Goal: Complete application form: Complete application form

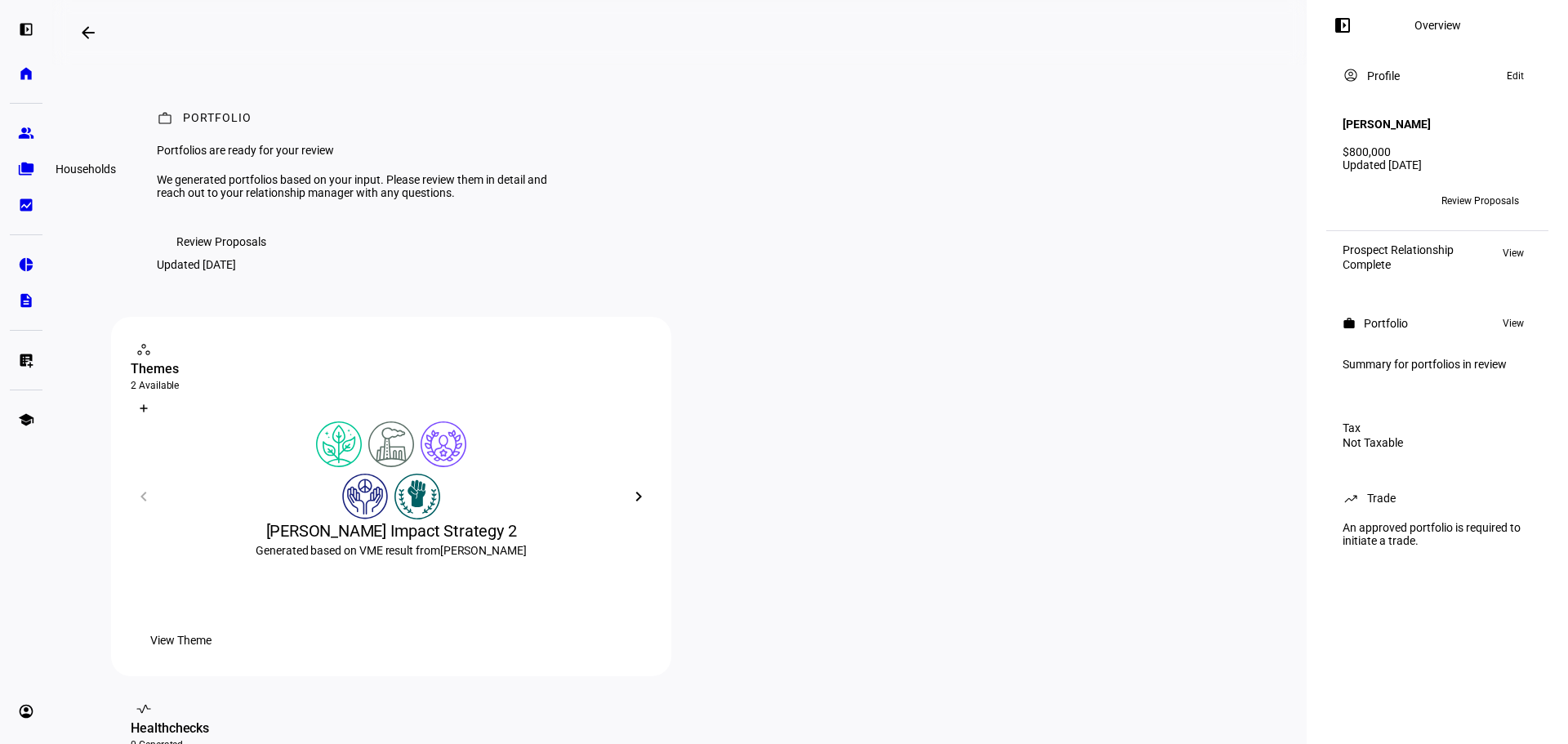
click at [22, 168] on eth-mat-symbol "folder_copy" at bounding box center [26, 169] width 17 height 17
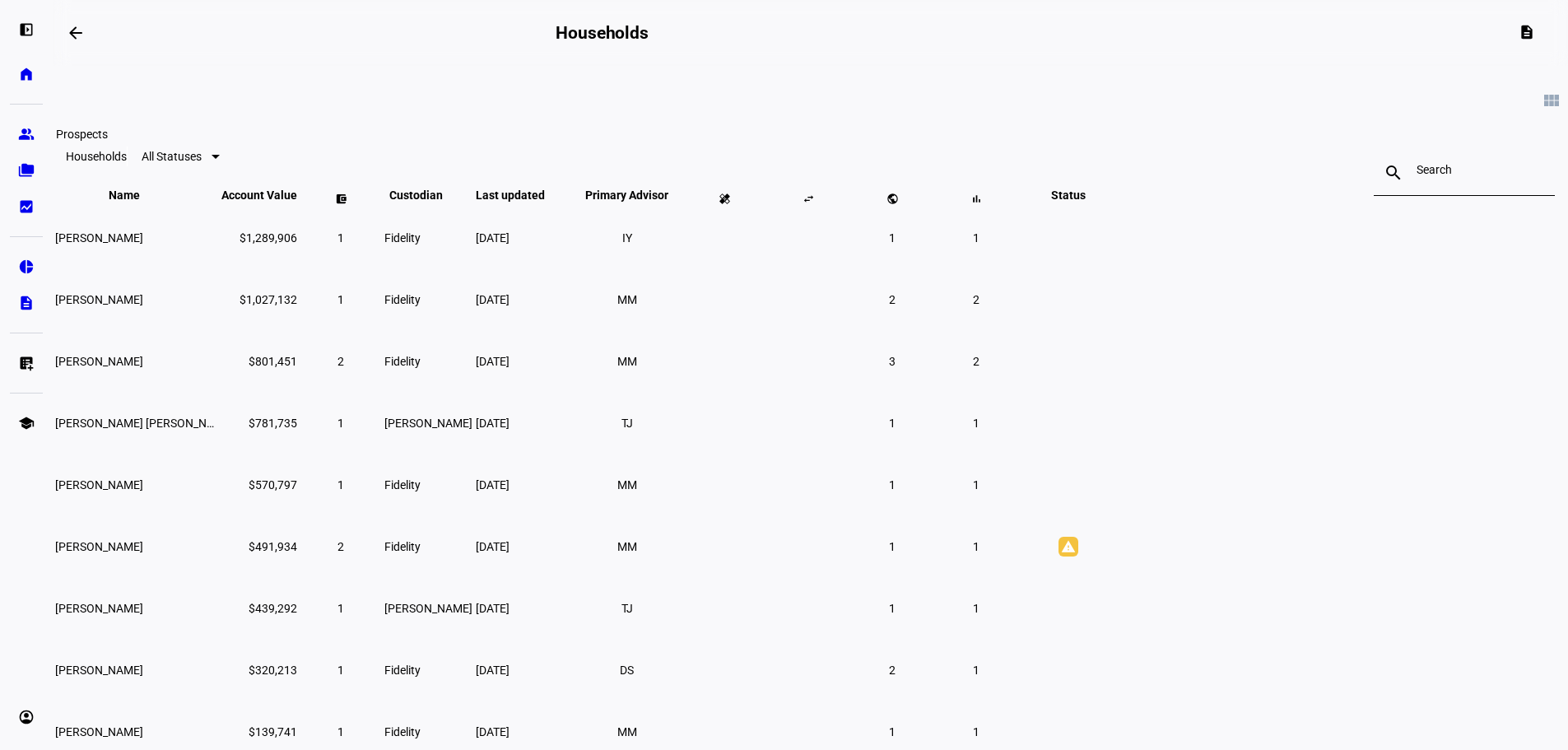
click at [23, 134] on eth-mat-symbol "group" at bounding box center [26, 134] width 17 height 17
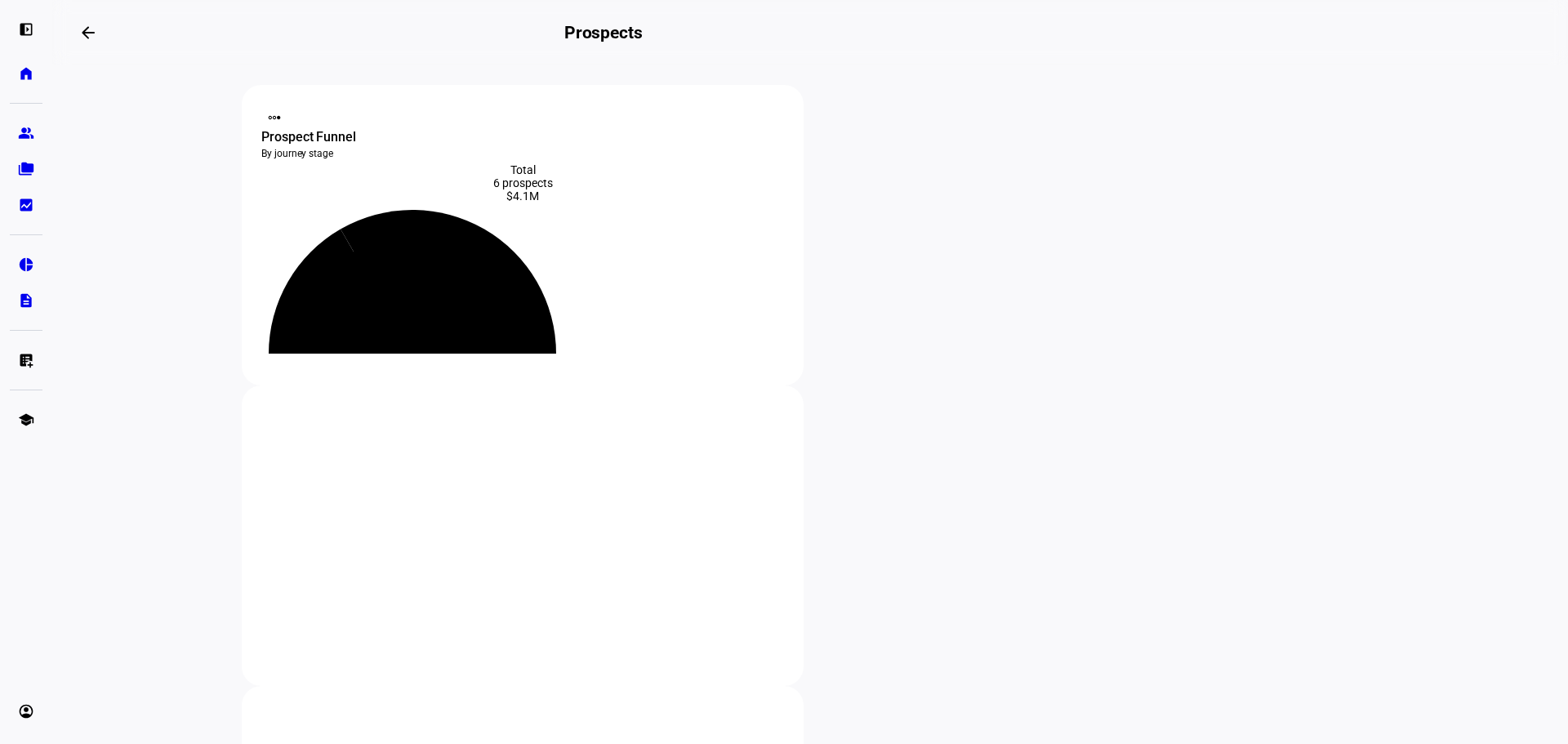
scroll to position [81, 0]
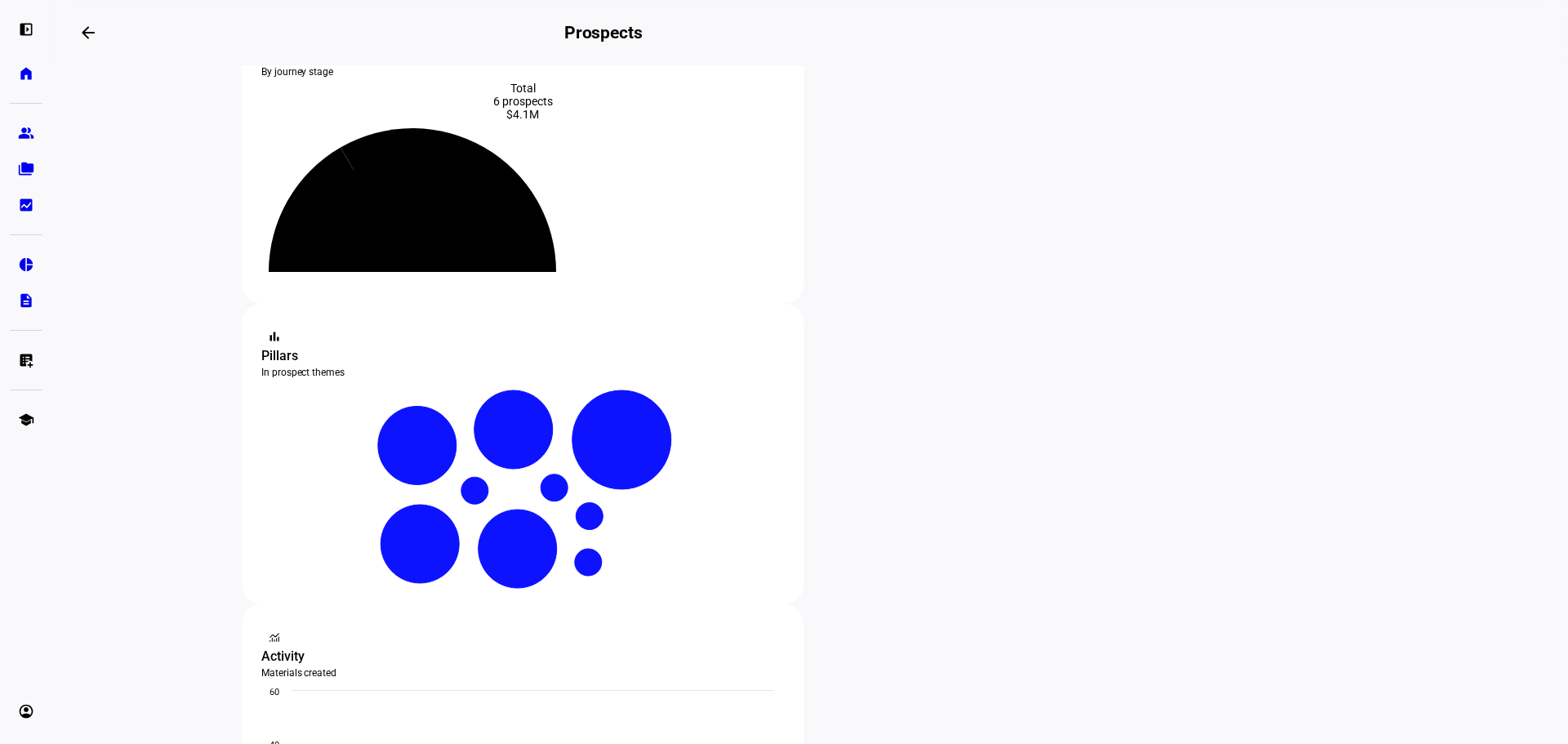
click at [357, 529] on div at bounding box center [784, 372] width 1568 height 744
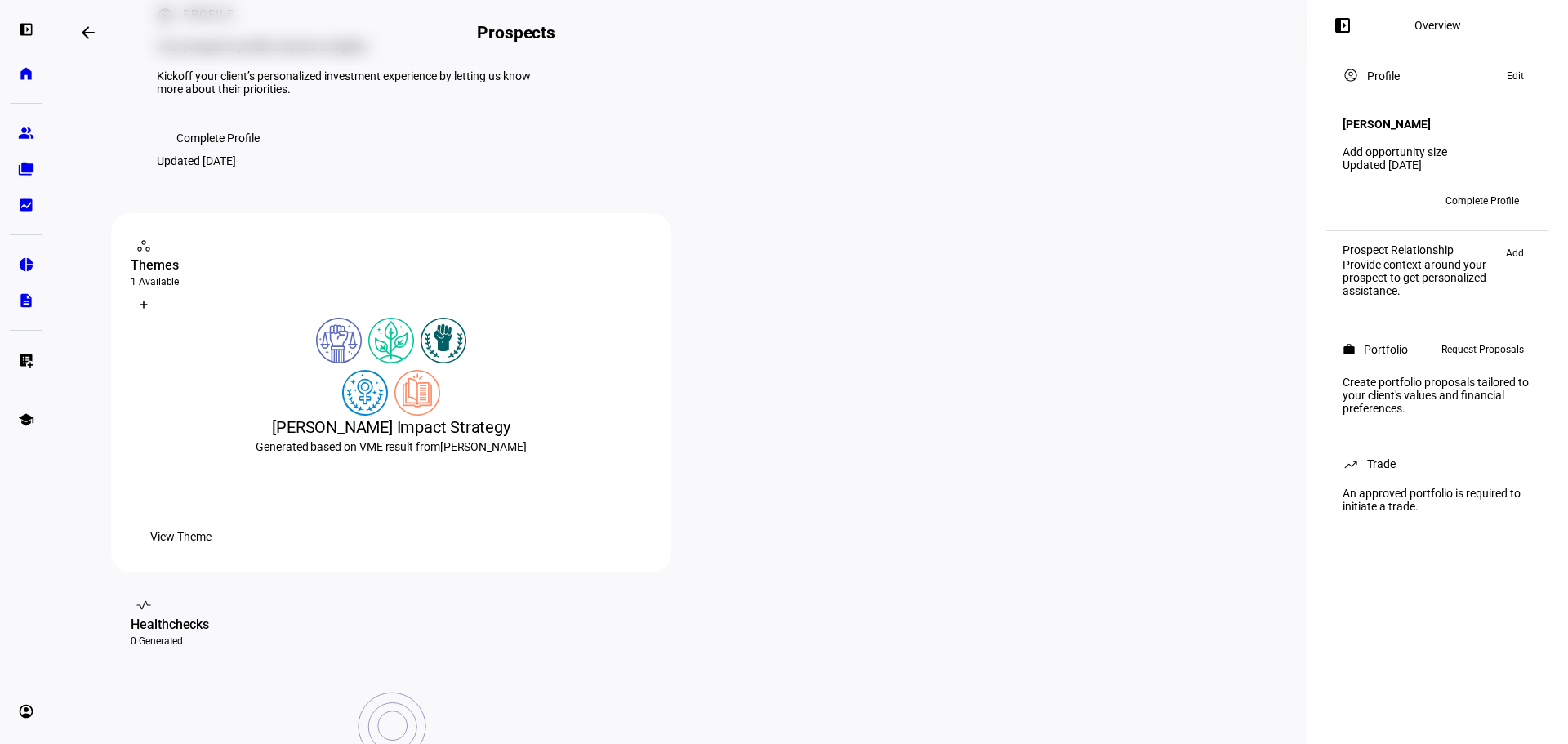
scroll to position [245, 0]
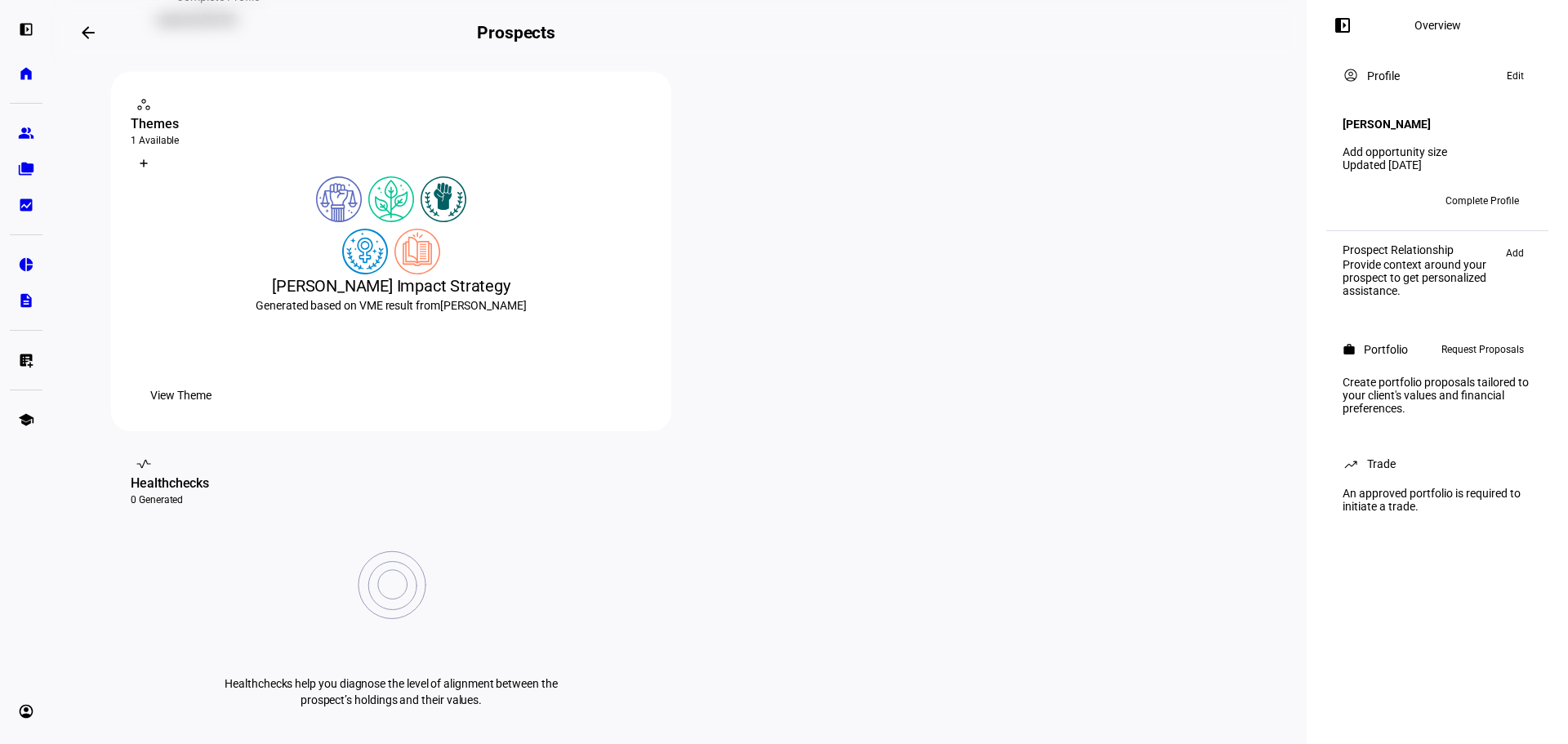
click at [1463, 188] on span "Complete Profile" at bounding box center [1483, 201] width 74 height 26
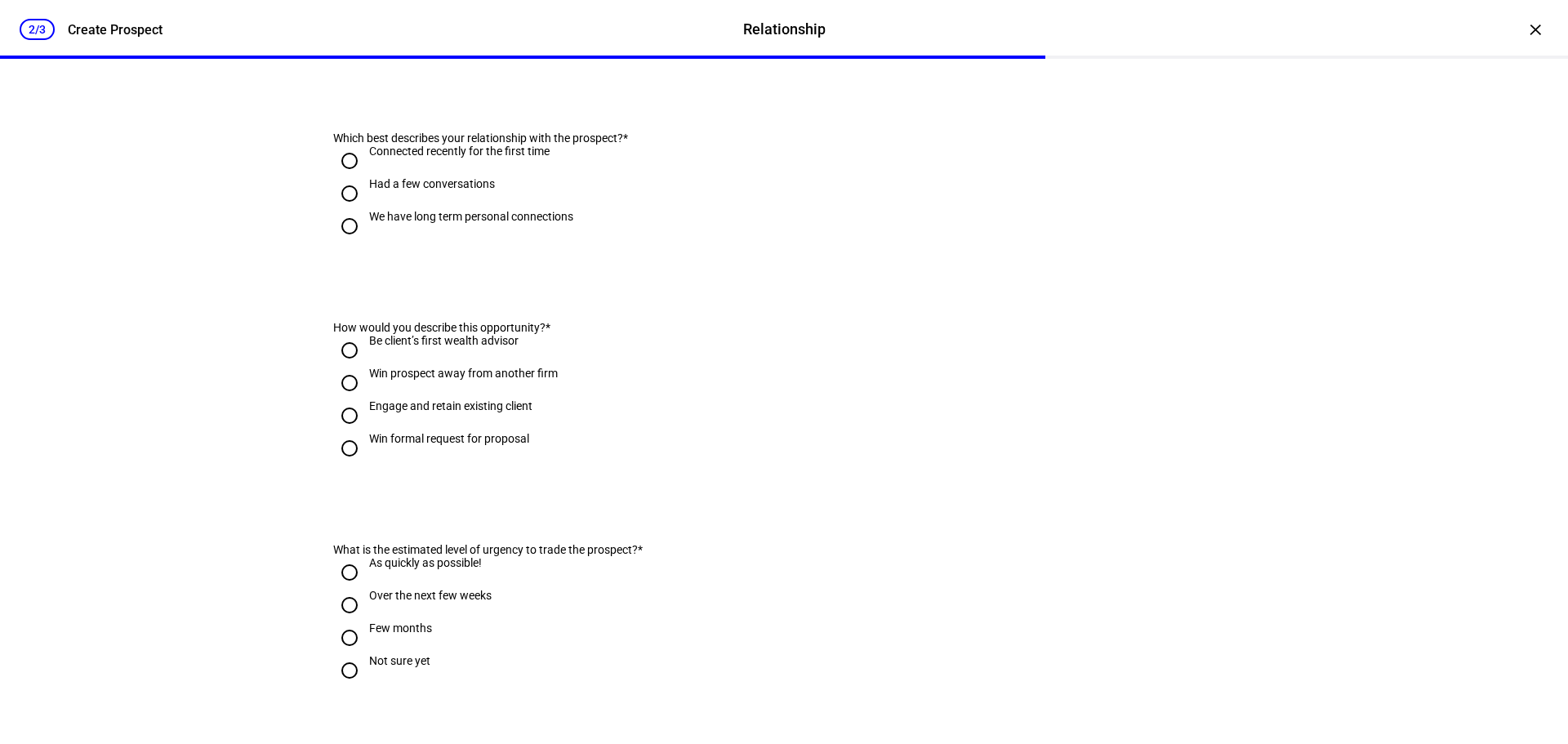
scroll to position [152, 0]
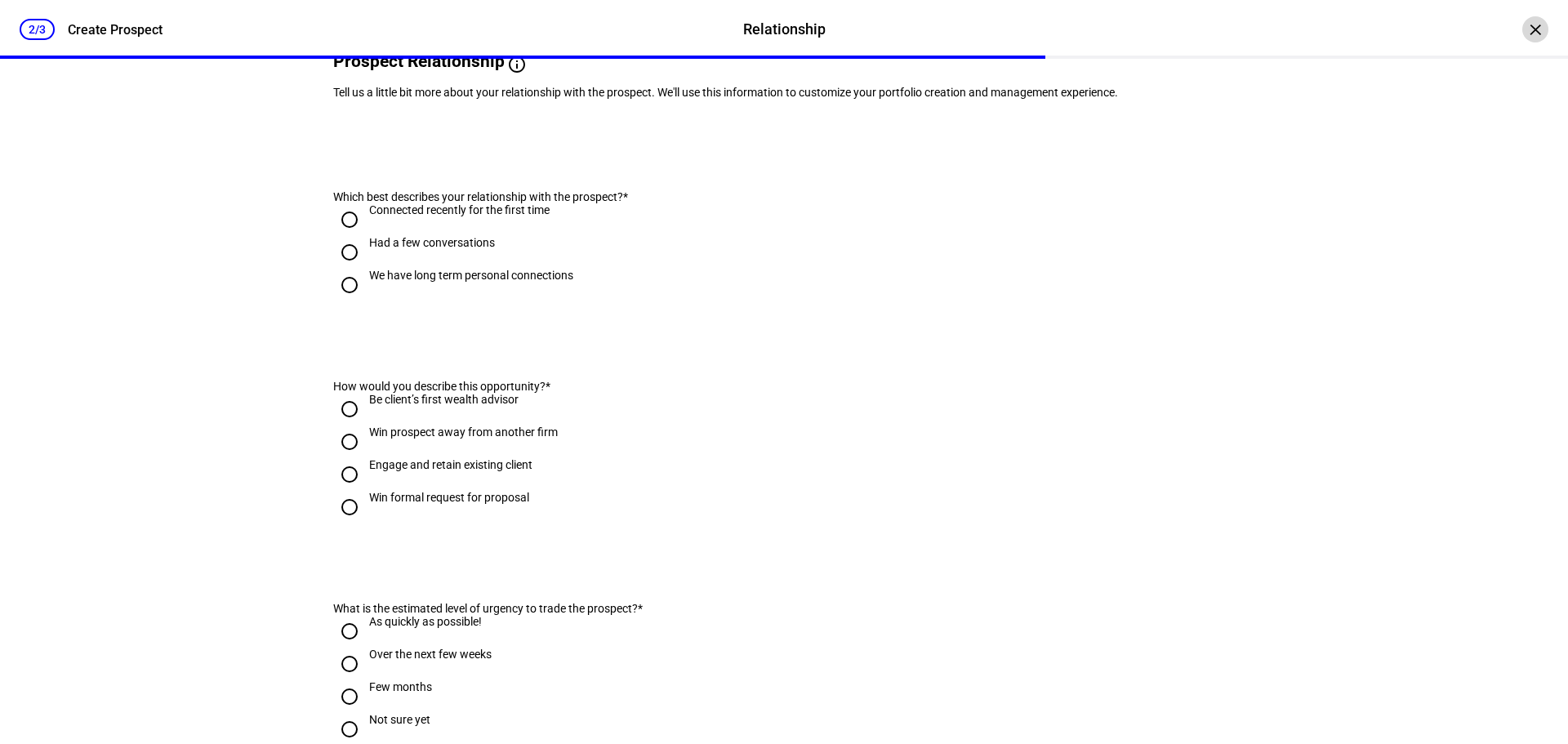
click at [1525, 35] on div "×" at bounding box center [1536, 30] width 26 height 26
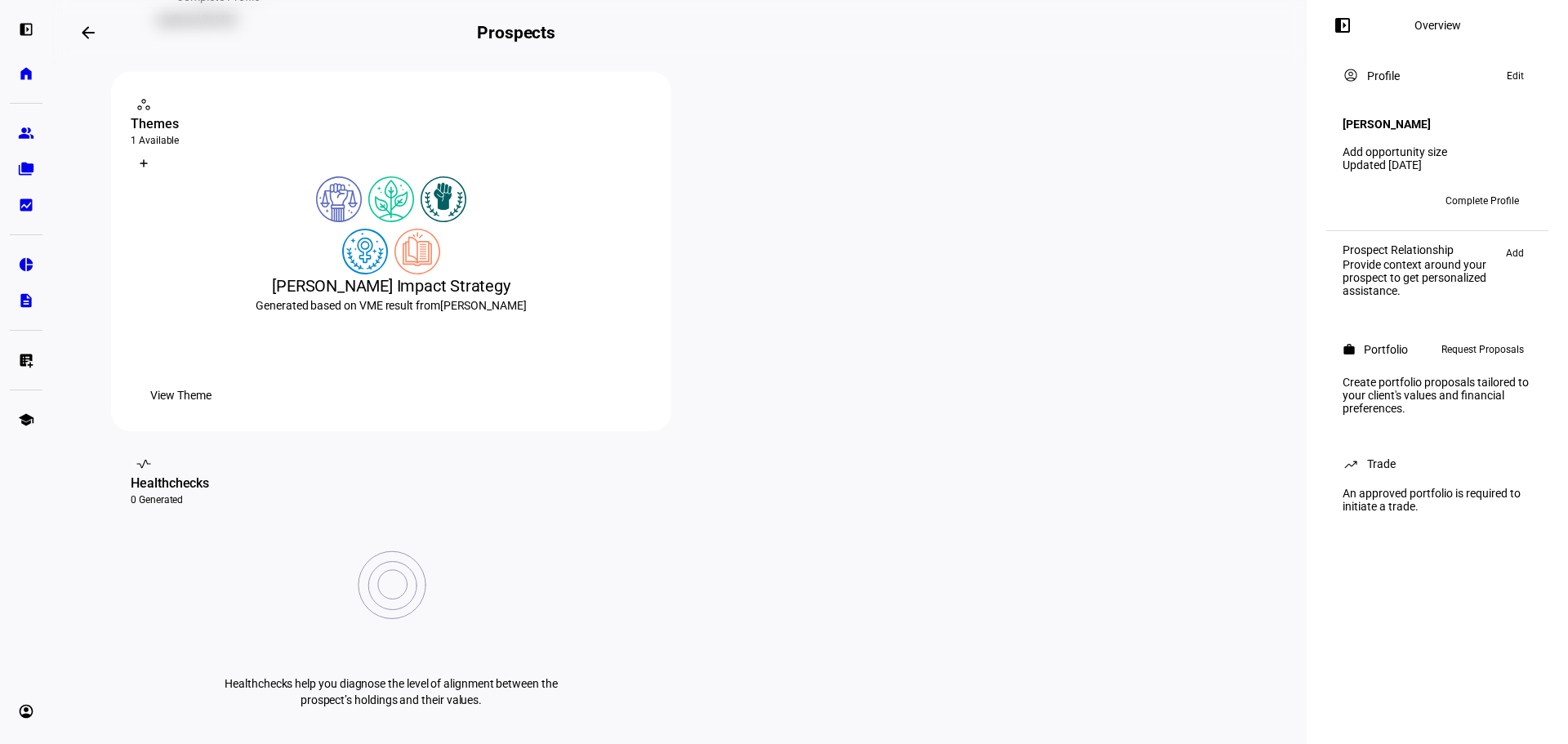
click at [1473, 348] on span "Request Proposals" at bounding box center [1482, 349] width 82 height 19
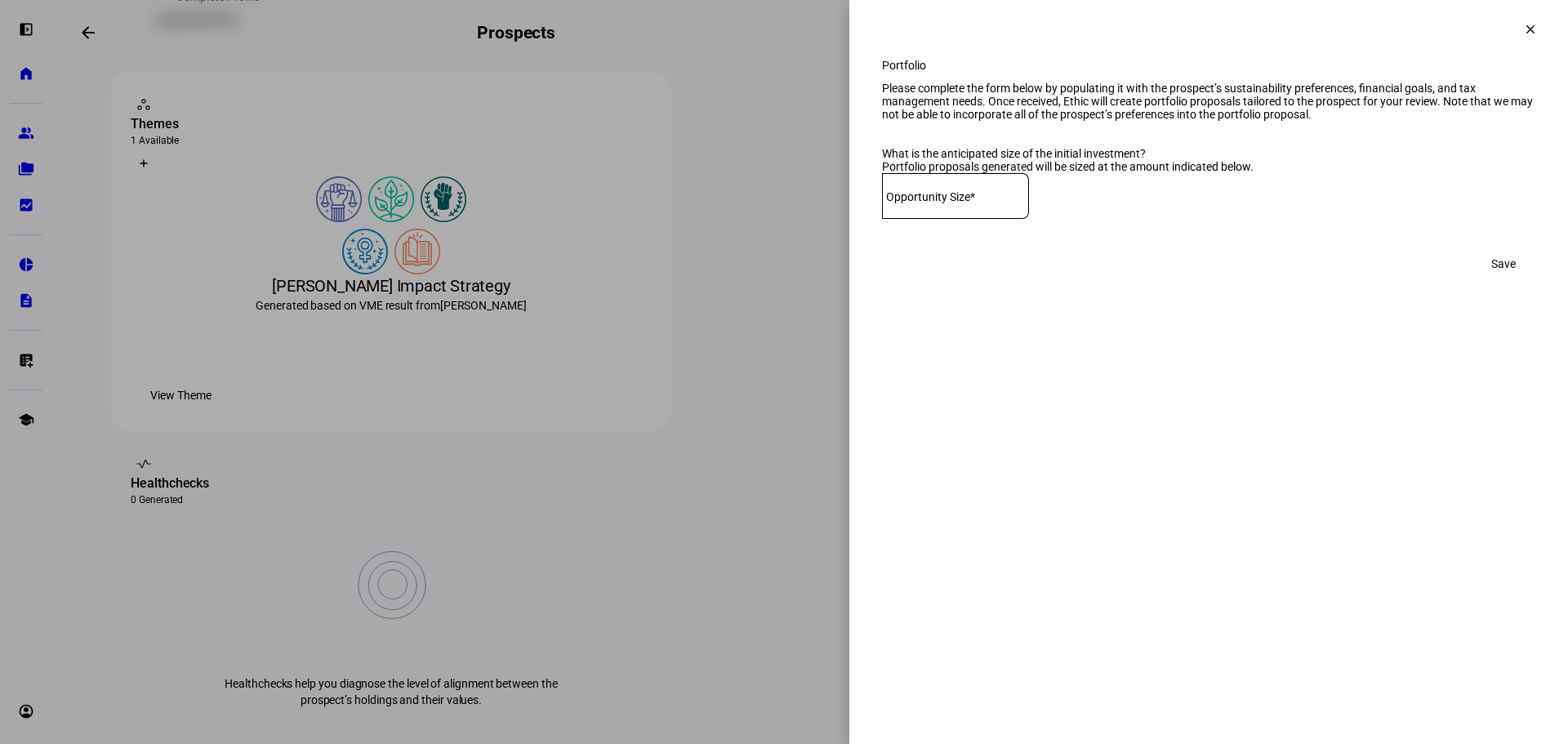
click at [921, 203] on mat-label "Opportunity Size*" at bounding box center [931, 197] width 89 height 13
type input "2"
type input "287,000"
click at [1497, 280] on span "Save" at bounding box center [1503, 263] width 25 height 32
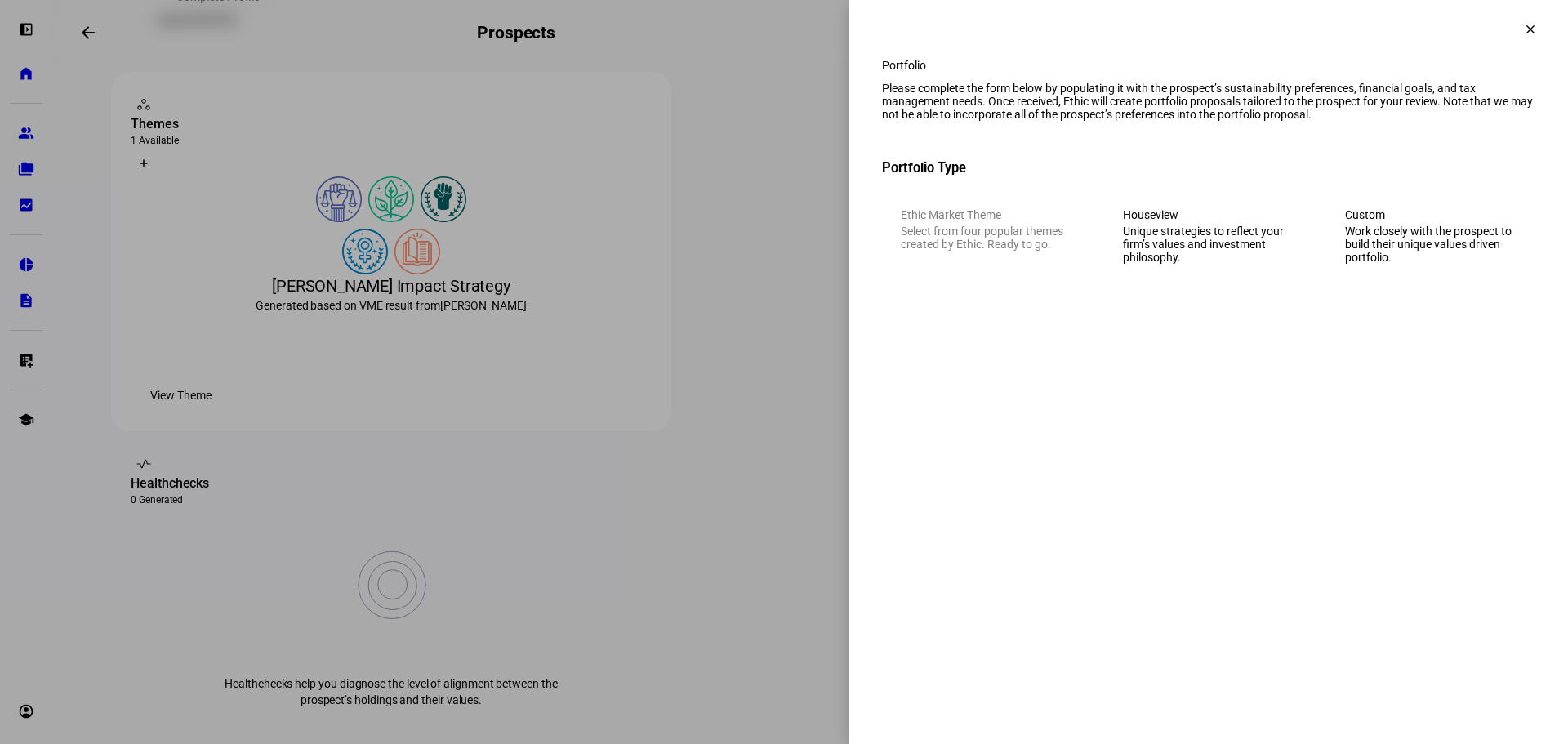
click at [1405, 263] on div "Work closely with the prospect to build their unique values driven portfolio." at bounding box center [1431, 244] width 172 height 39
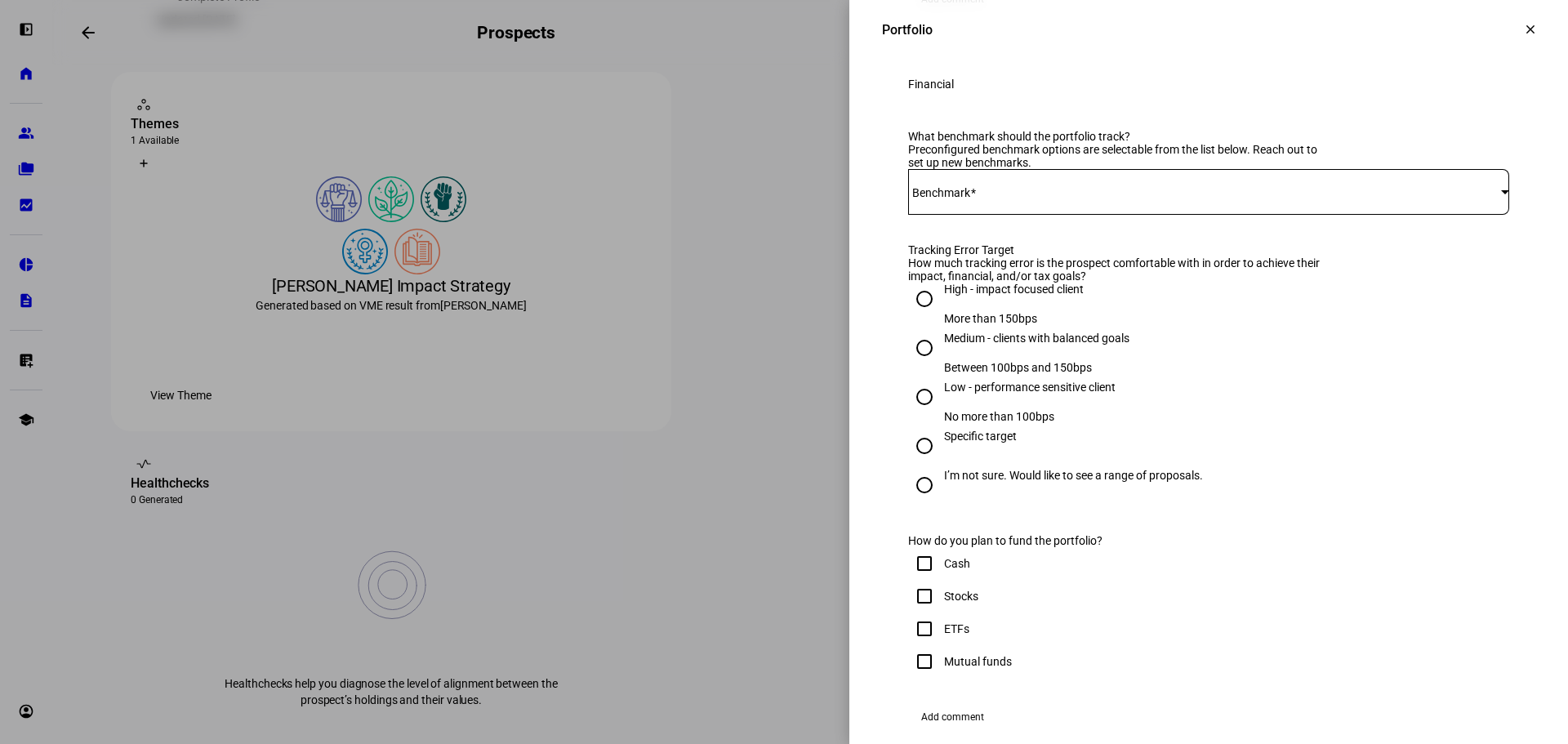
scroll to position [653, 0]
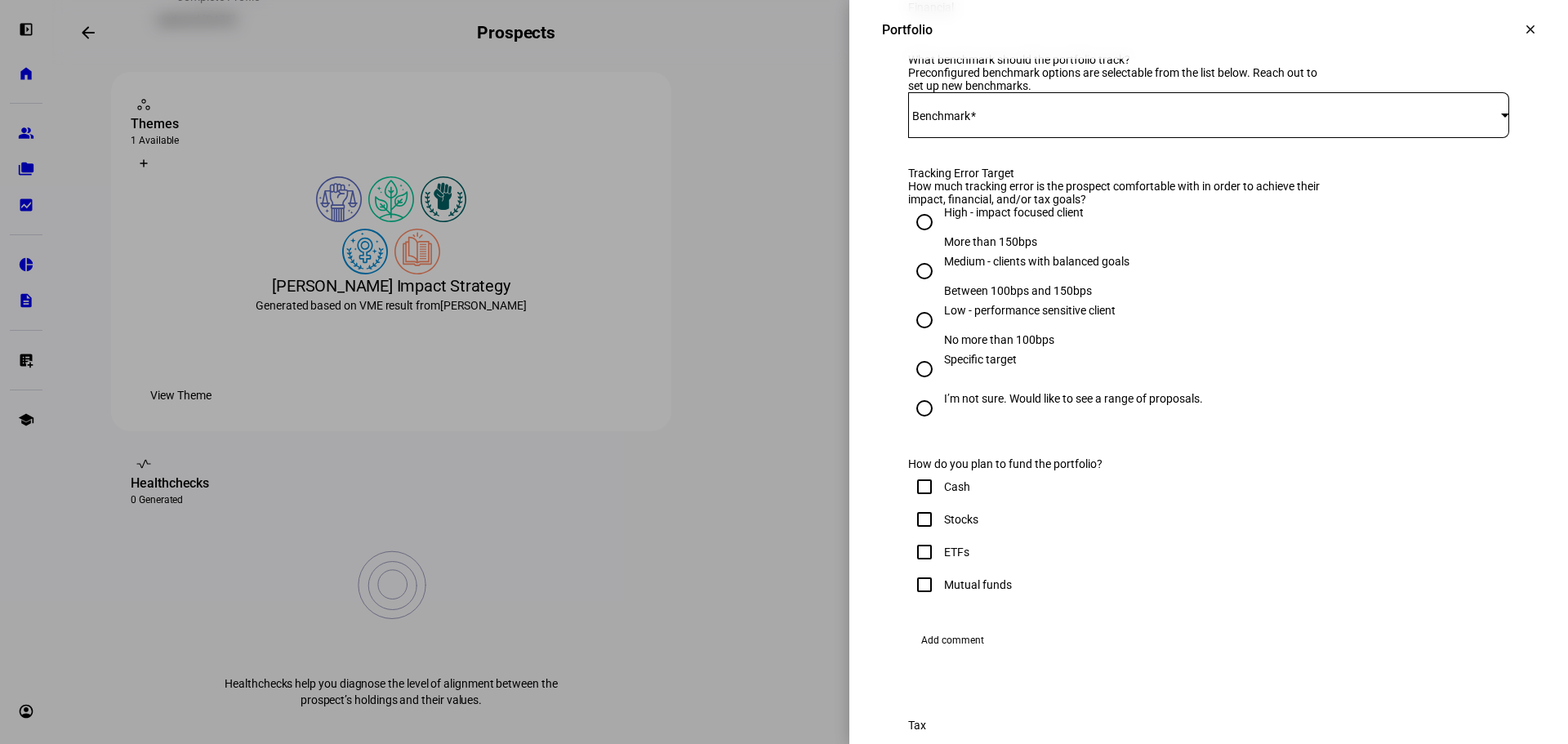
click at [1207, 138] on div at bounding box center [1208, 115] width 601 height 45
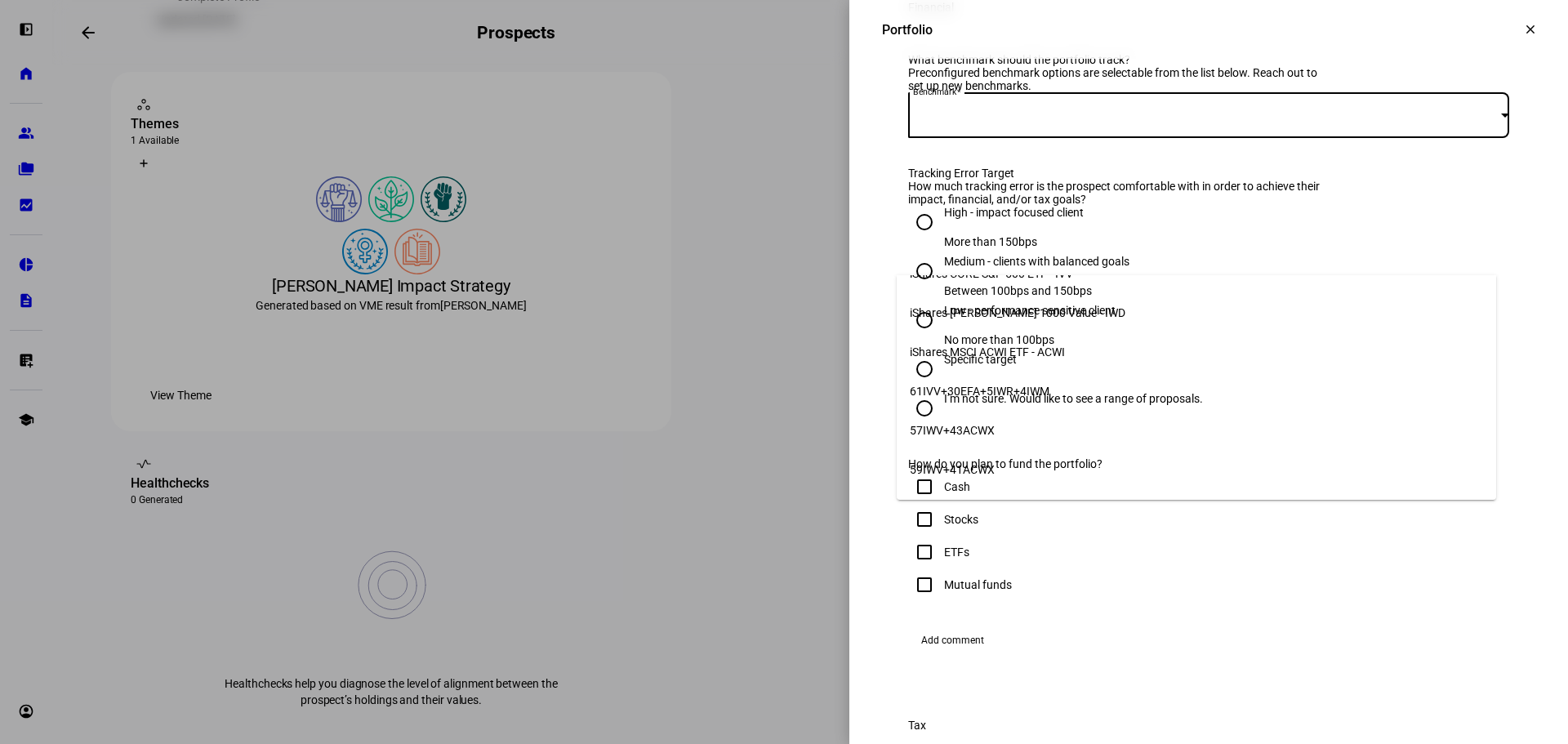
scroll to position [0, 0]
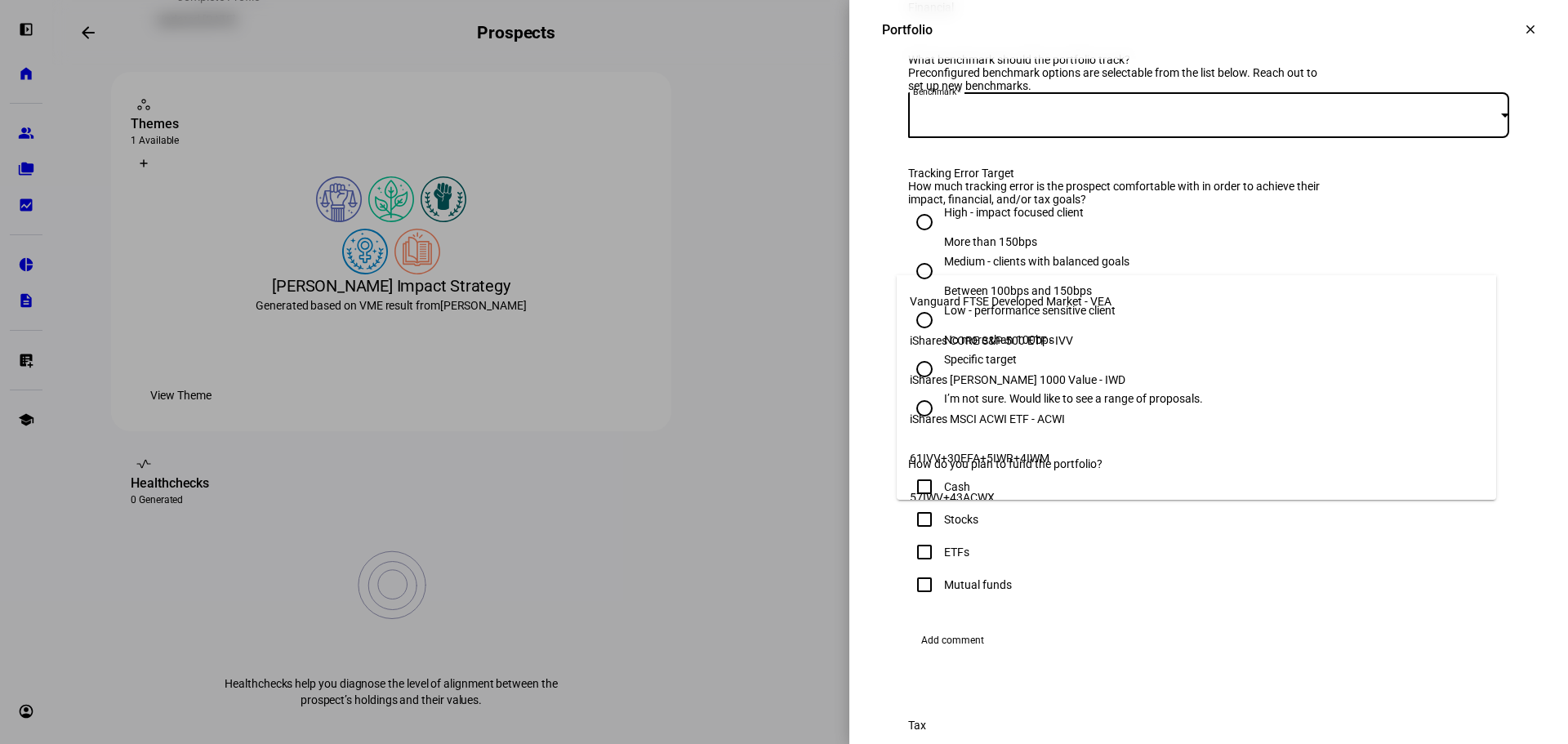
click at [1000, 412] on span "iShares MSCI ACWI ETF - ACWI" at bounding box center [987, 419] width 155 height 13
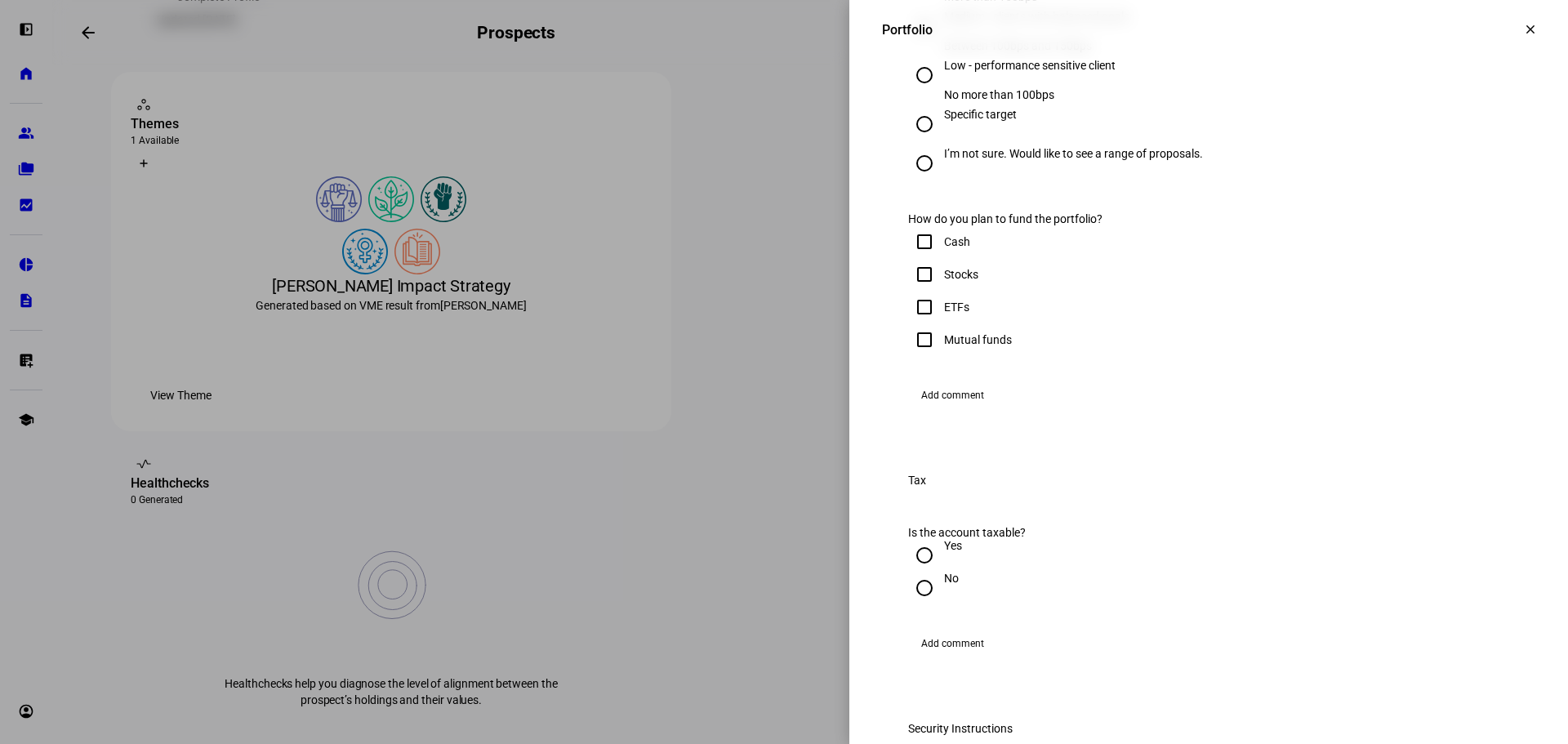
scroll to position [980, 0]
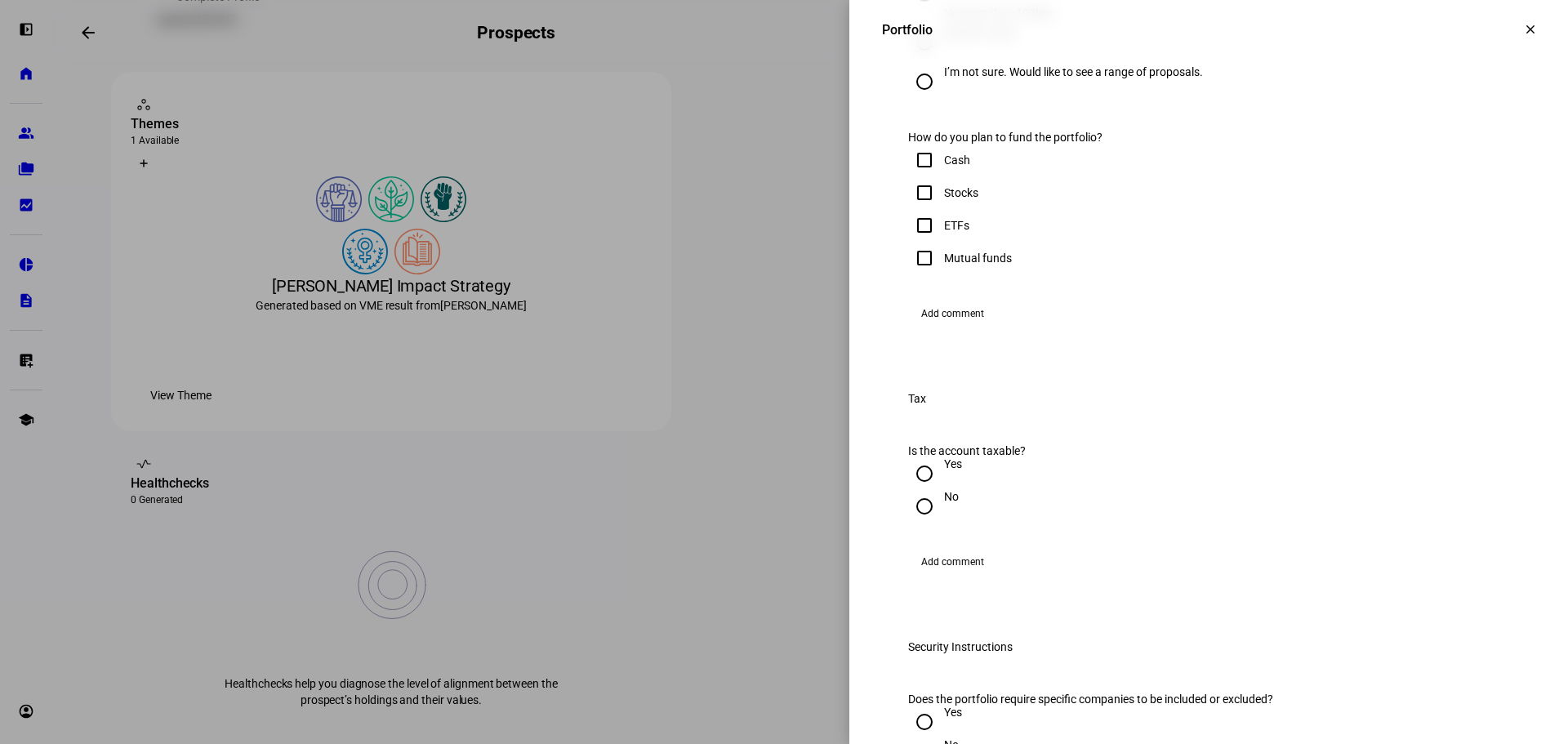
click at [914, 177] on input "Cash" at bounding box center [924, 159] width 32 height 32
checkbox input "true"
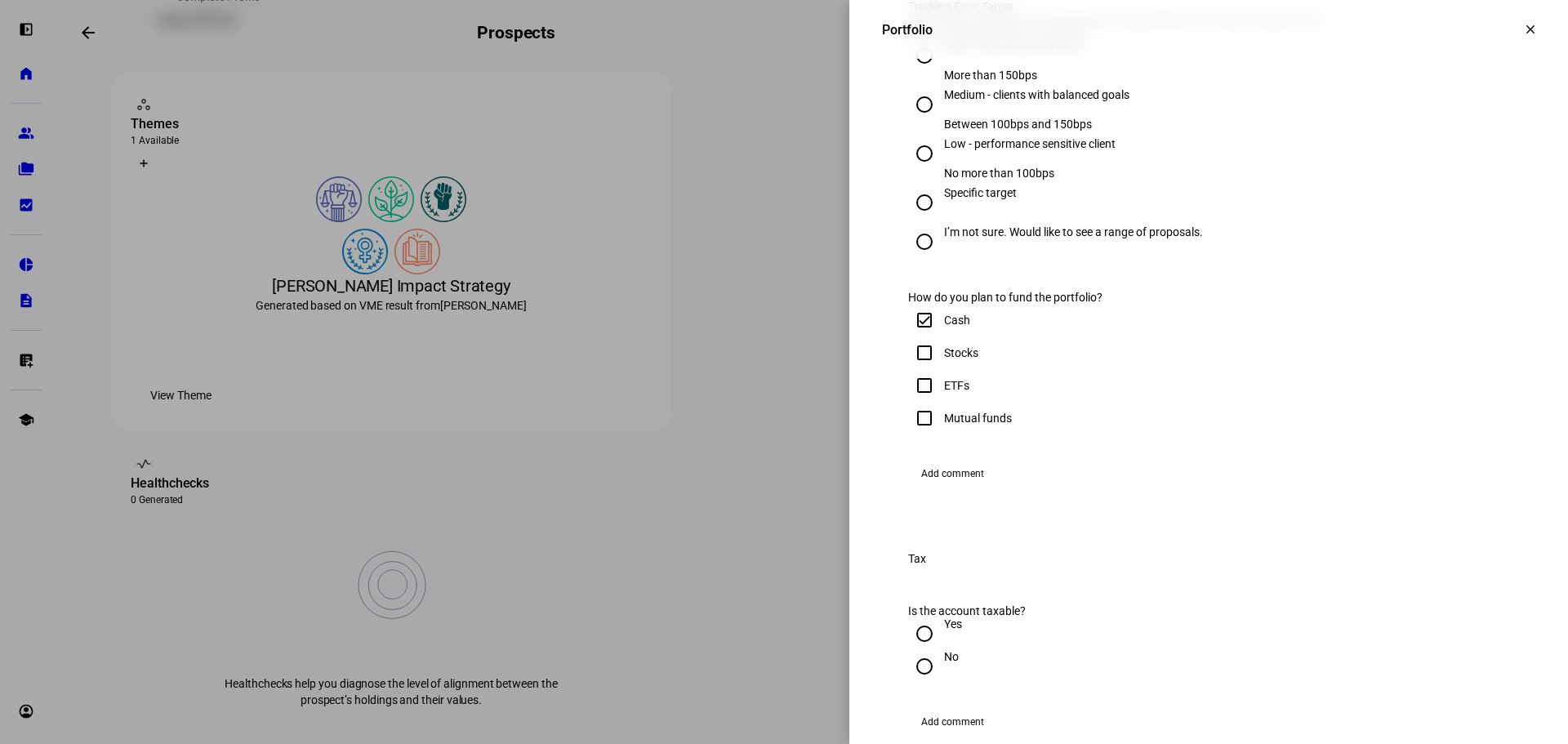
scroll to position [816, 0]
click at [910, 124] on input "Medium - clients with balanced goals Between 100bps and 150bps" at bounding box center [924, 107] width 32 height 32
radio input "true"
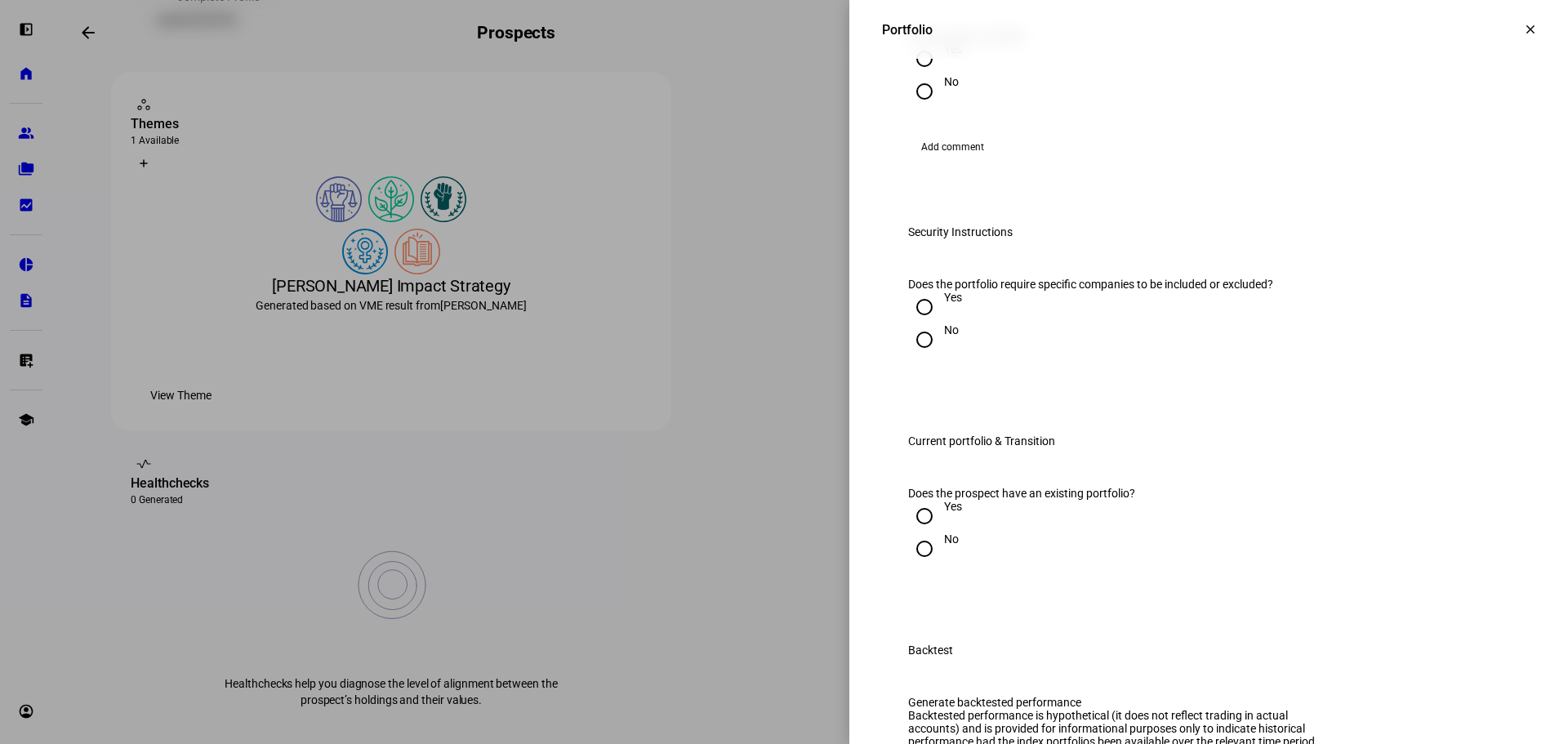
scroll to position [1307, 0]
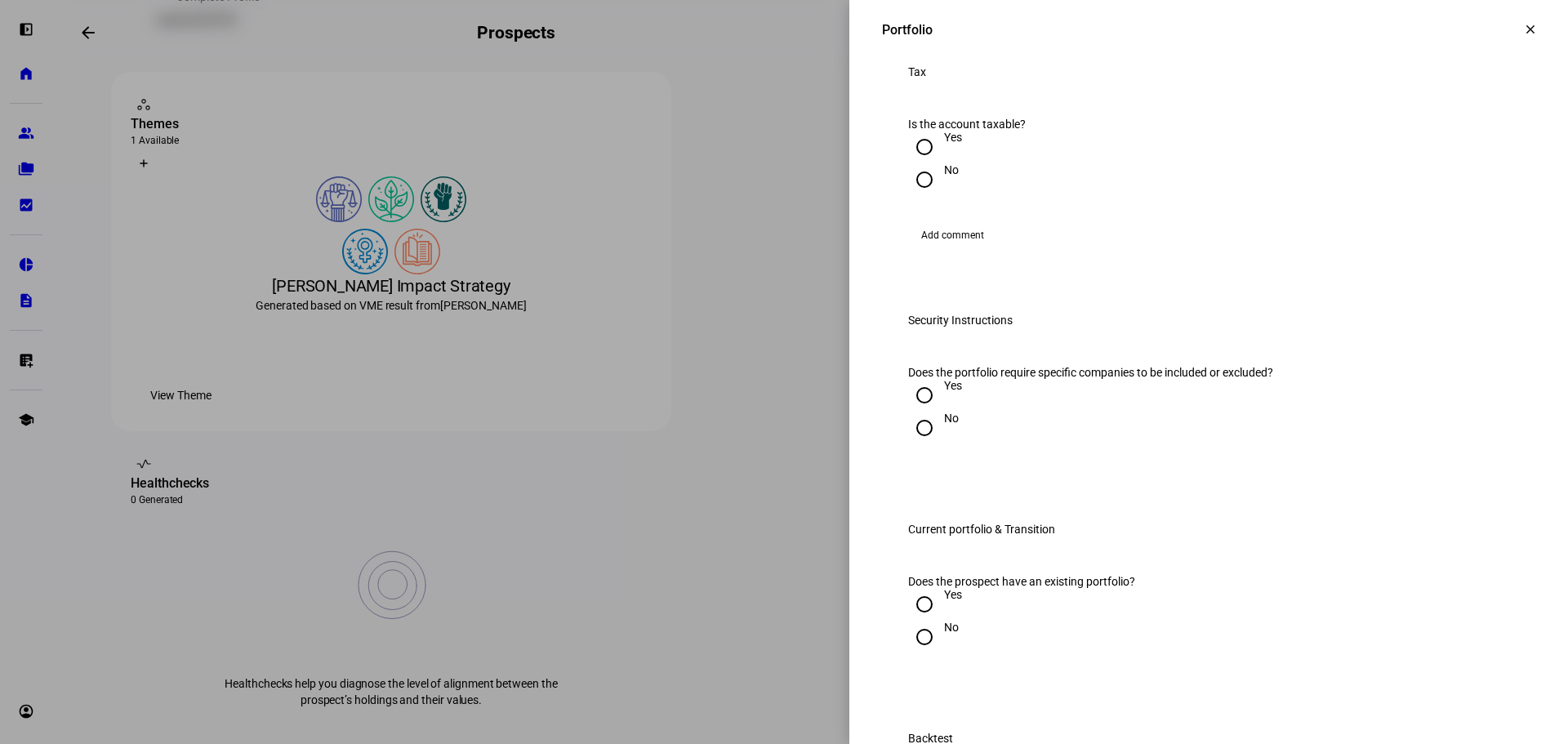
click at [915, 164] on input "Yes" at bounding box center [924, 146] width 32 height 32
radio input "true"
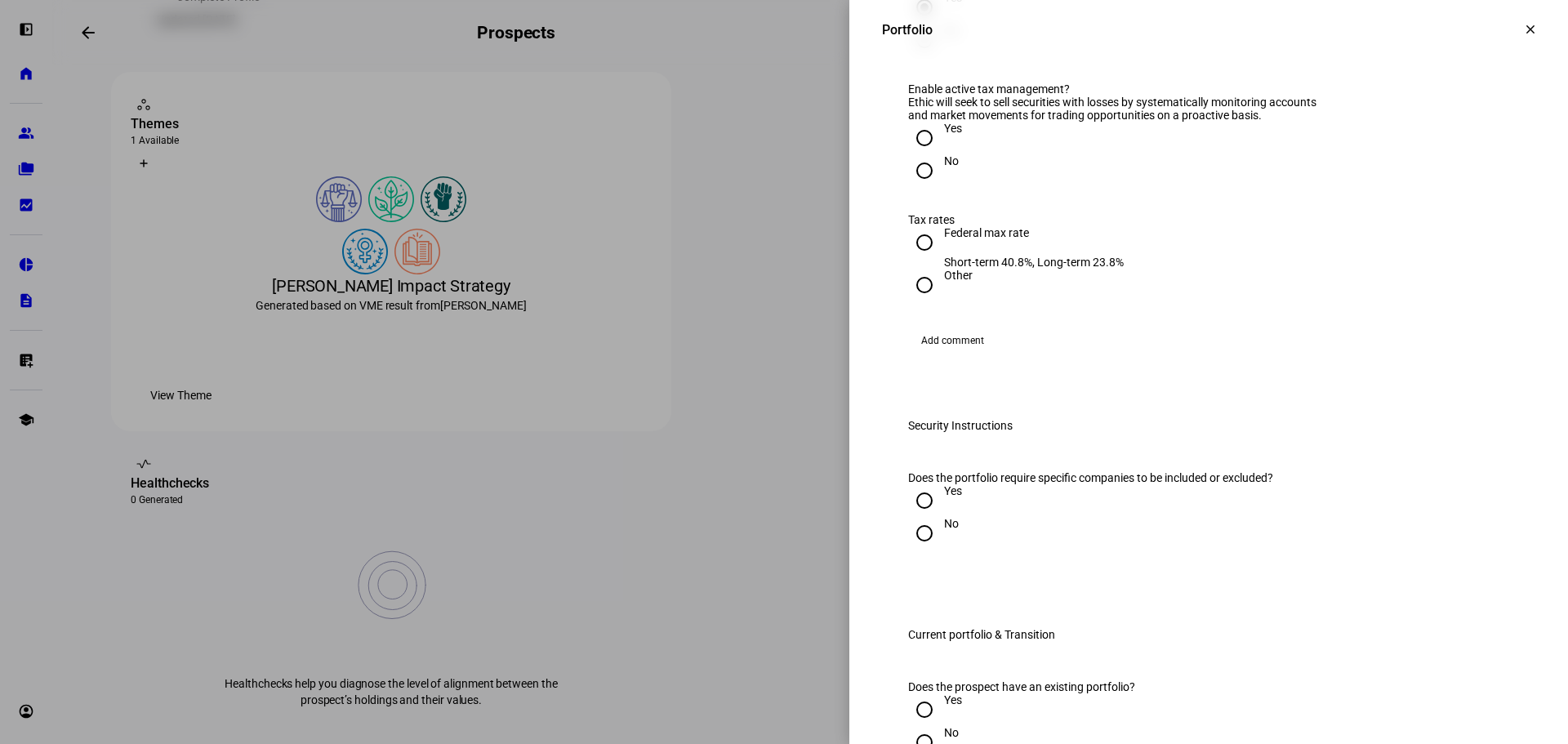
scroll to position [1470, 0]
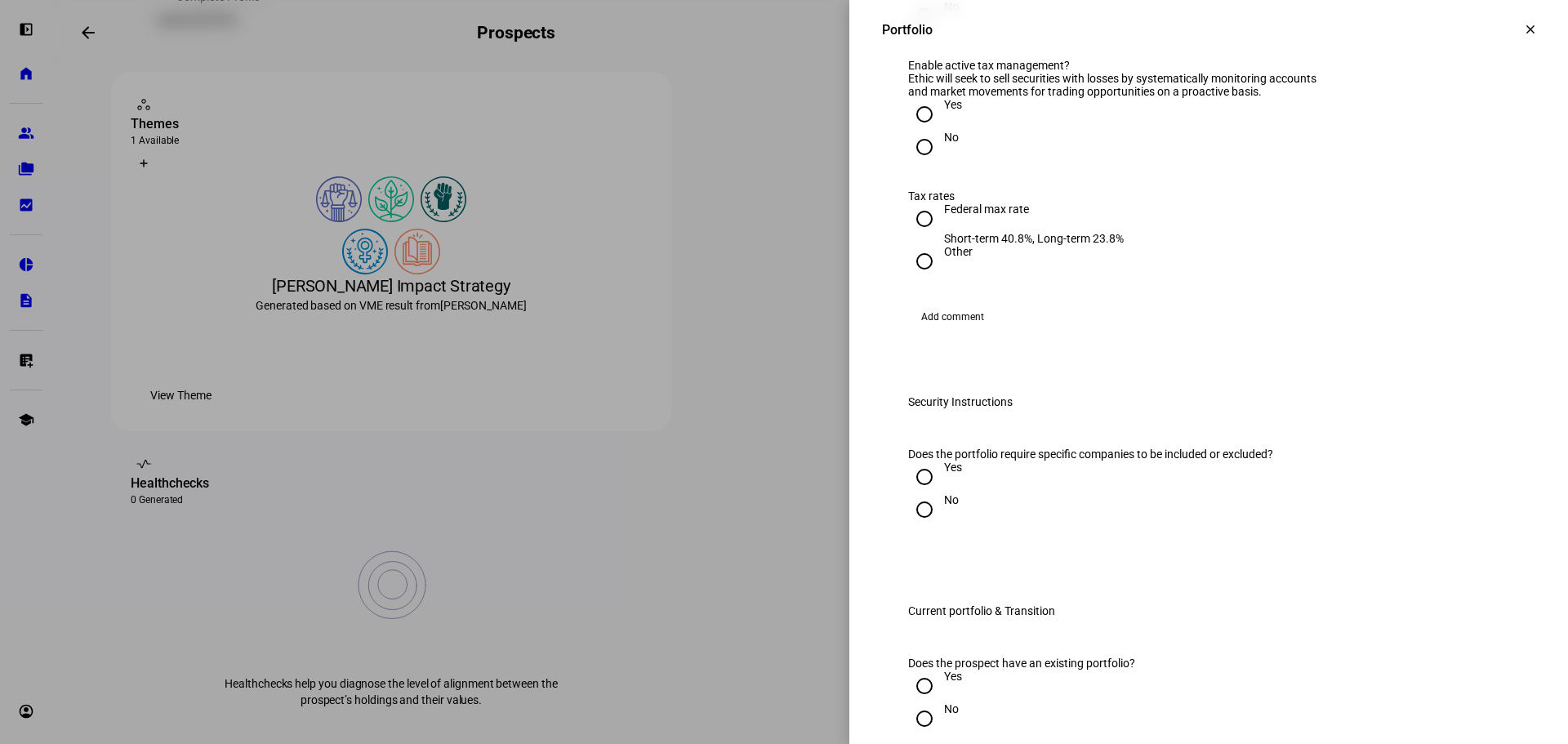
click at [915, 235] on input "Federal max rate Short-term 40.8%, Long-term 23.8%" at bounding box center [924, 218] width 32 height 32
radio input "true"
click at [918, 130] on input "Yes" at bounding box center [924, 114] width 32 height 32
radio input "true"
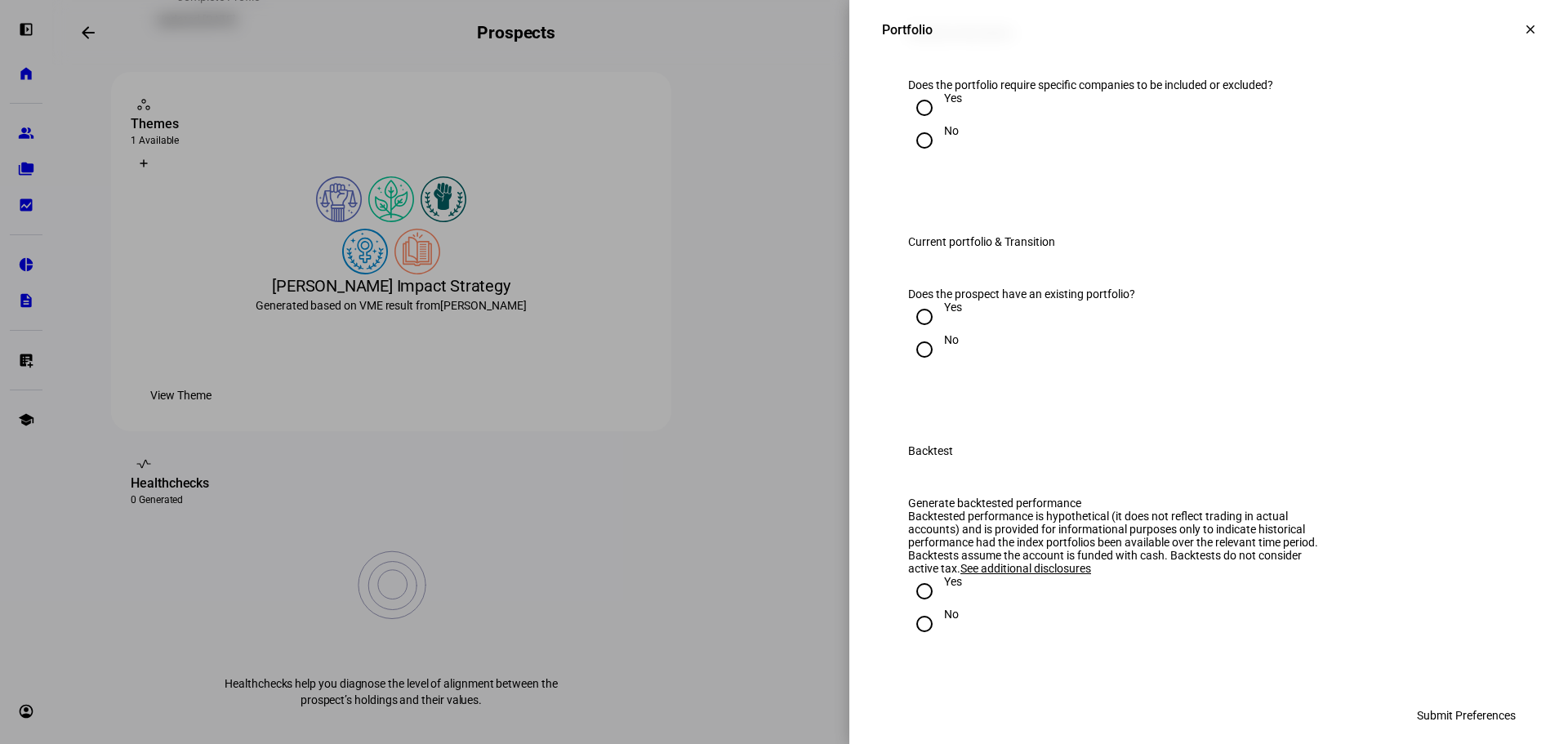
scroll to position [1878, 0]
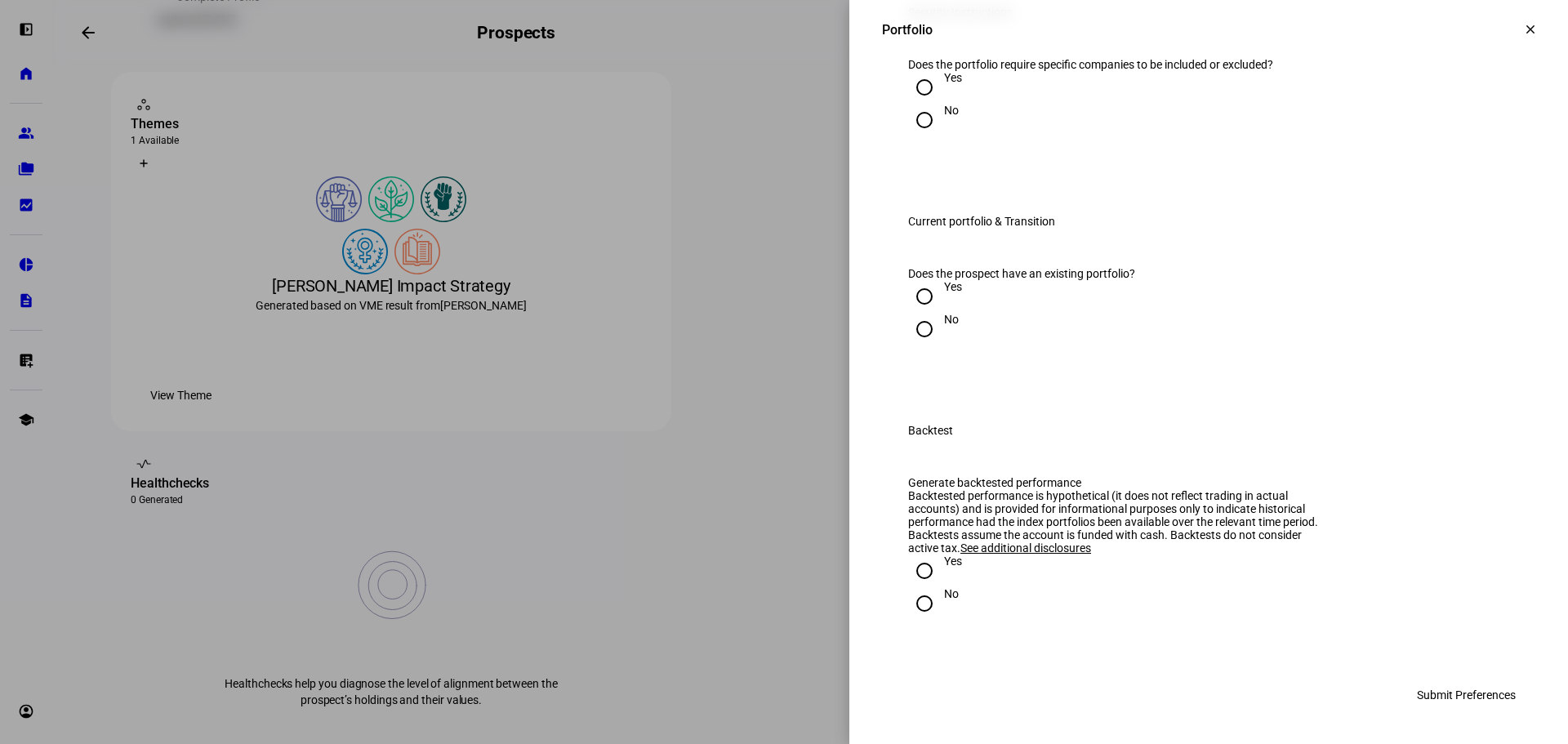
click at [915, 137] on input "No" at bounding box center [924, 119] width 32 height 32
radio input "true"
click at [908, 280] on input "Yes" at bounding box center [924, 296] width 32 height 32
radio input "true"
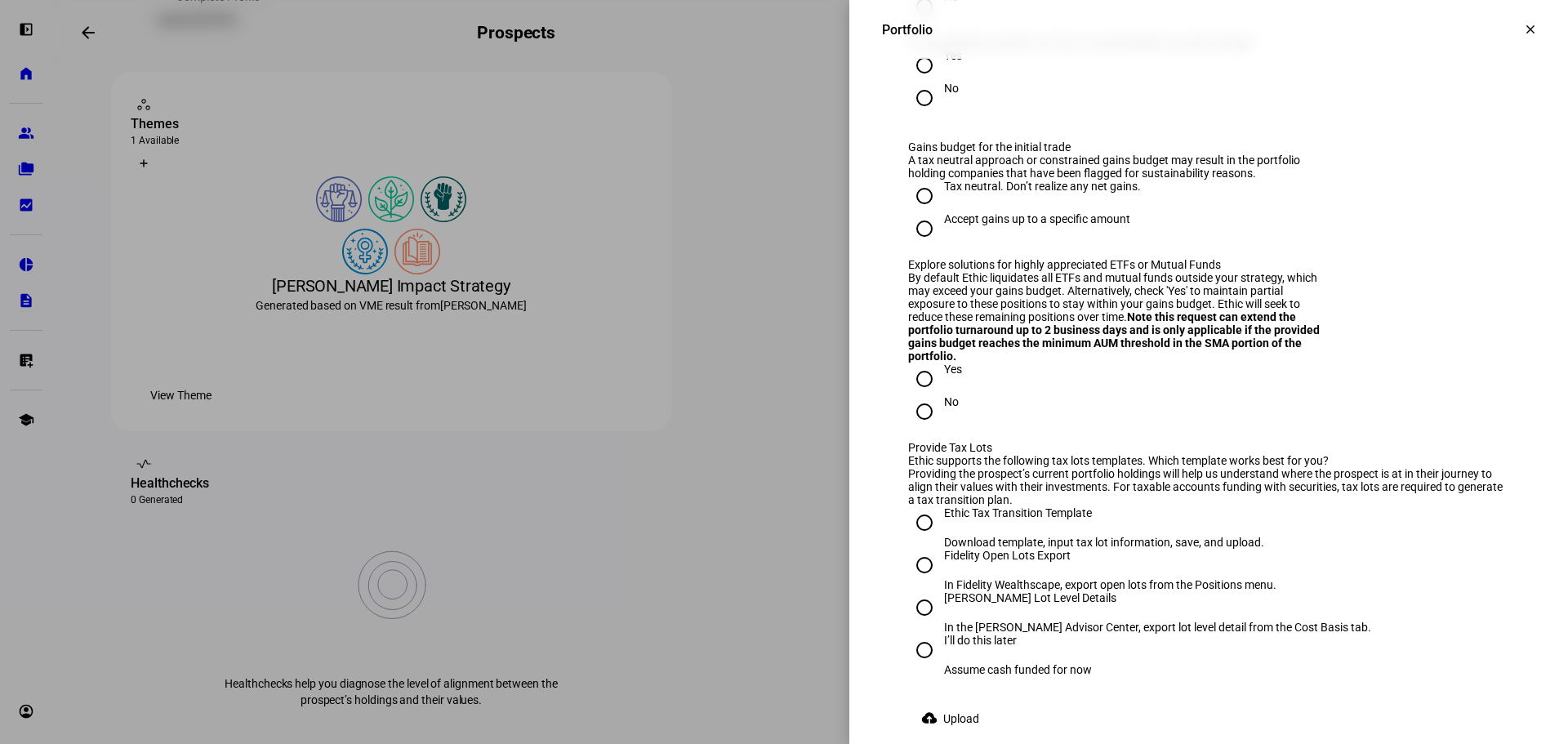
click at [917, 115] on input "No" at bounding box center [924, 97] width 32 height 32
radio input "true"
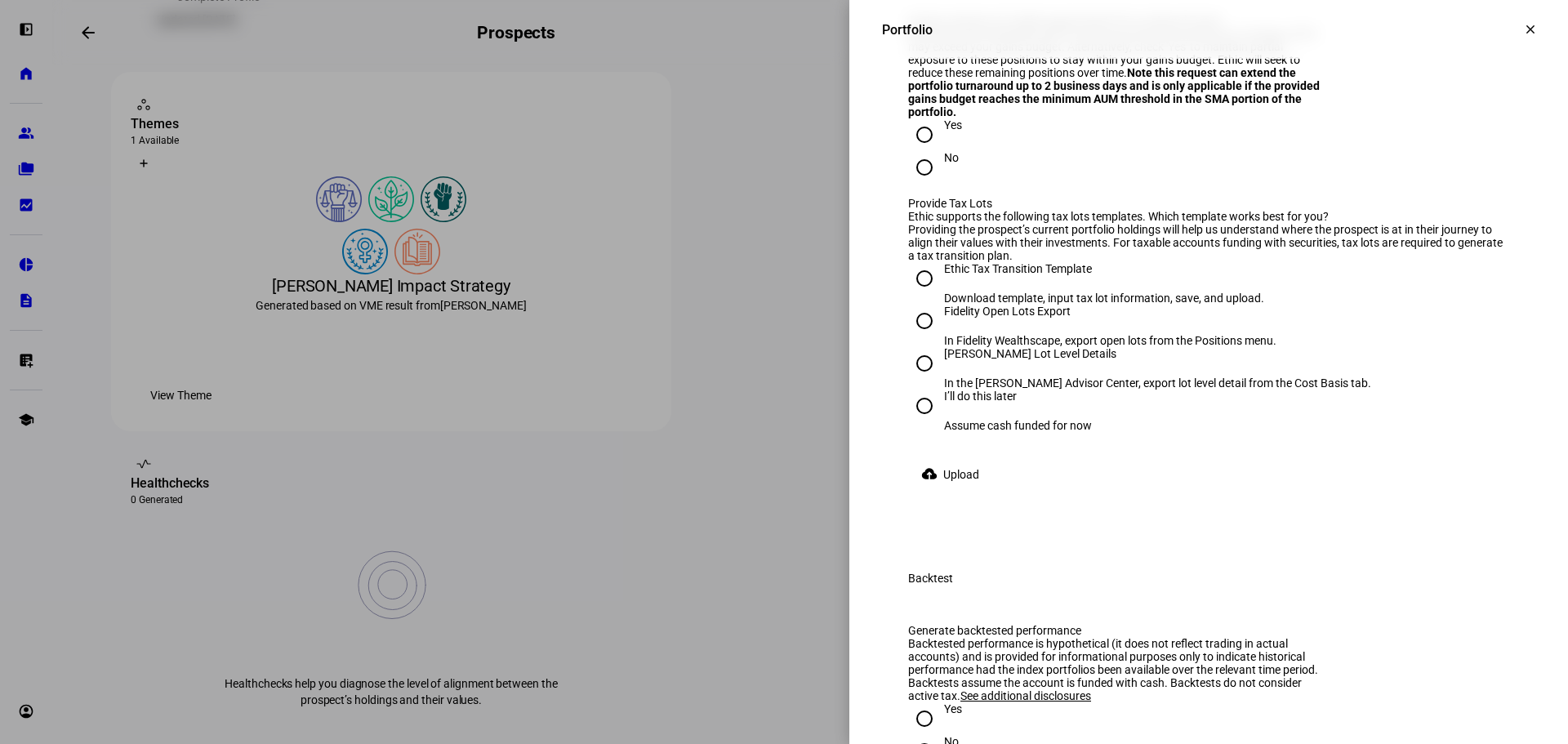
scroll to position [2427, 0]
radio input "true"
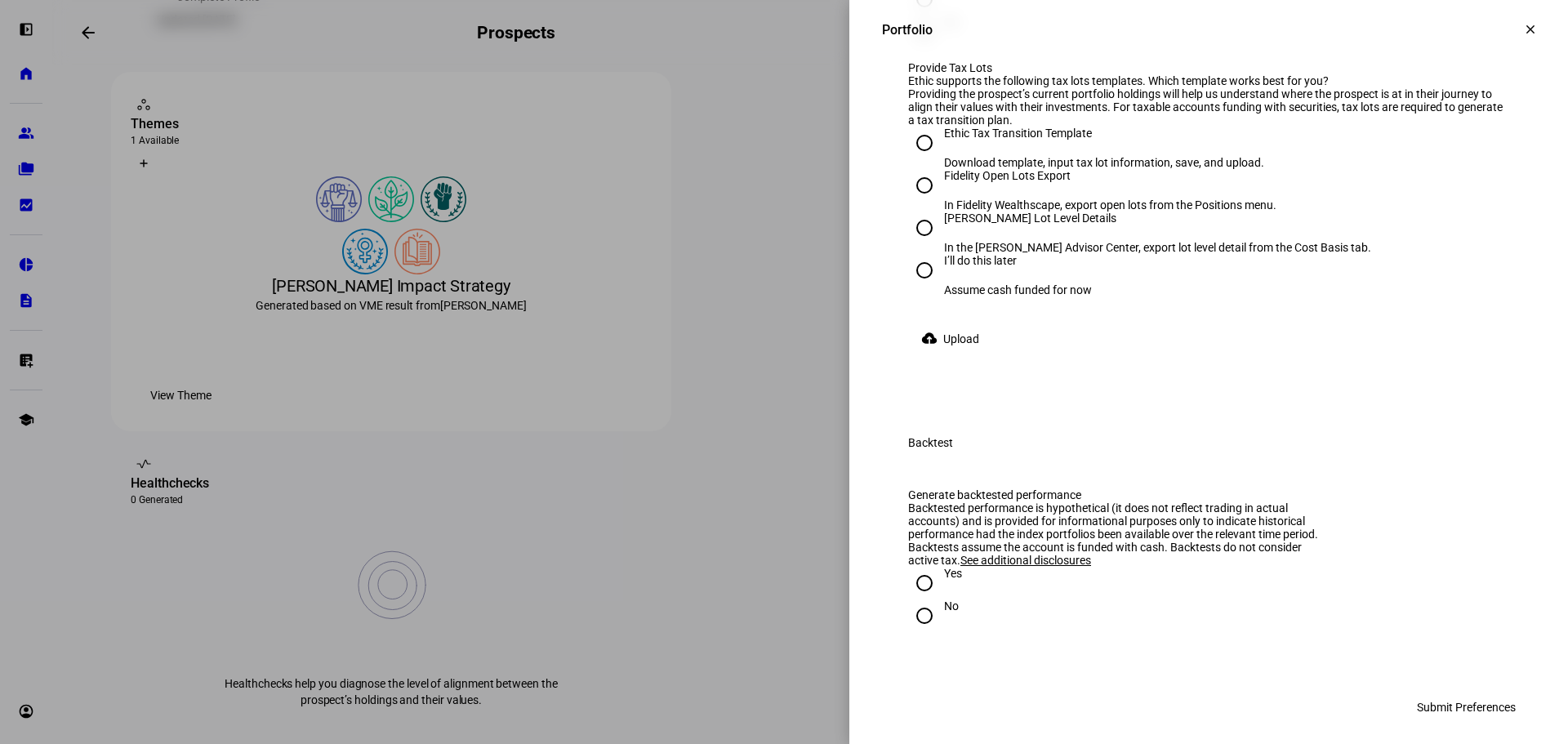
scroll to position [2590, 0]
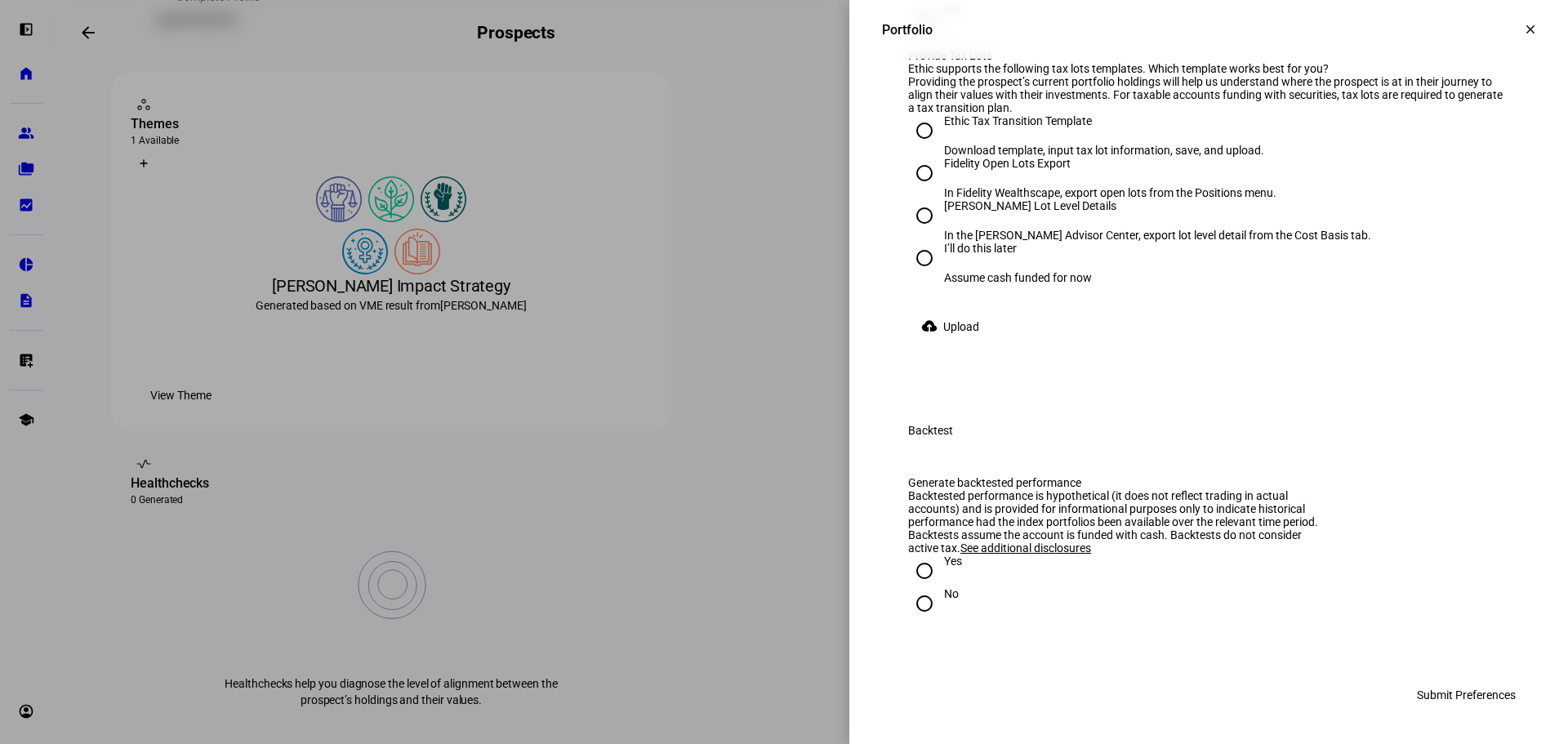
click at [914, 36] on input "No" at bounding box center [924, 19] width 32 height 32
radio input "true"
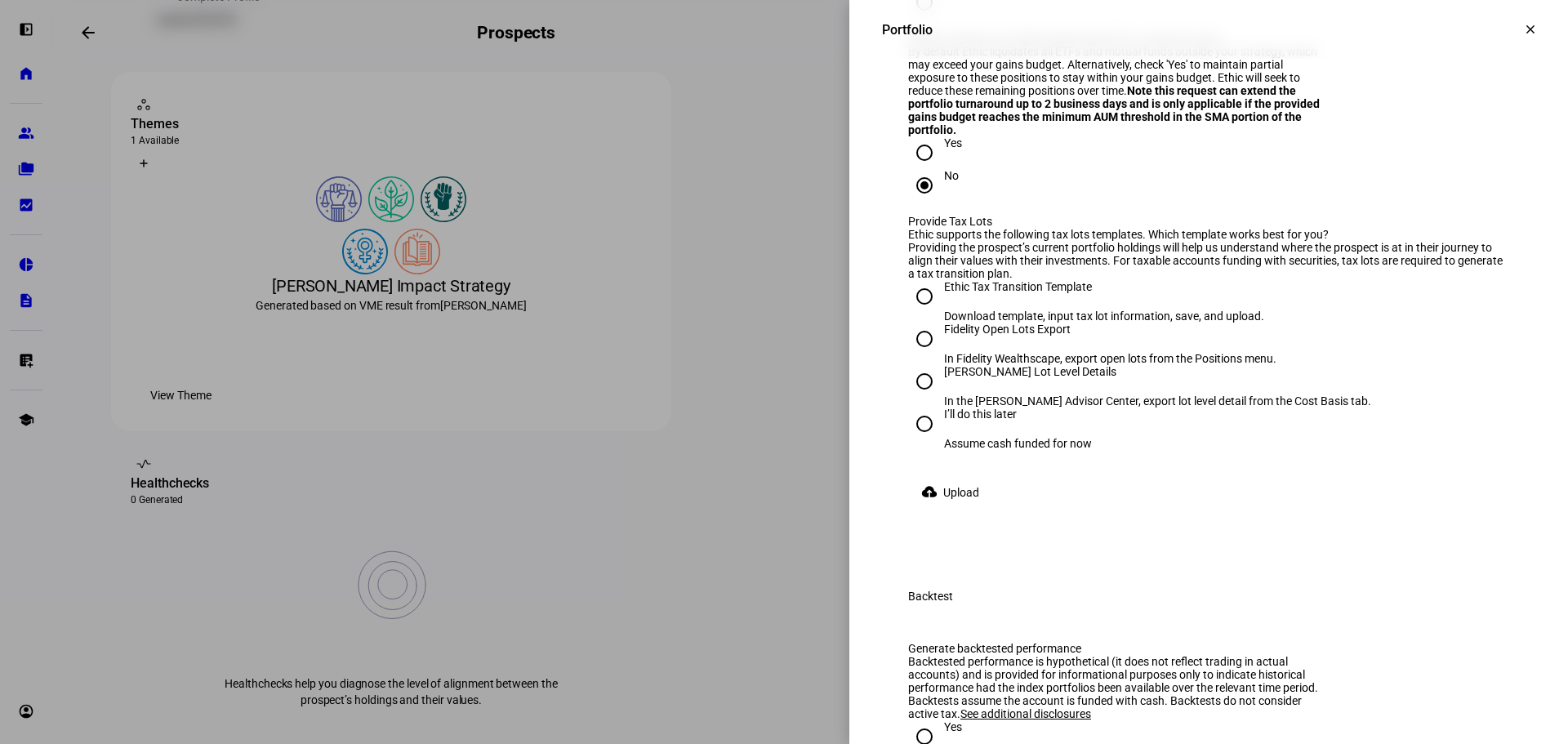
scroll to position [2672, 0]
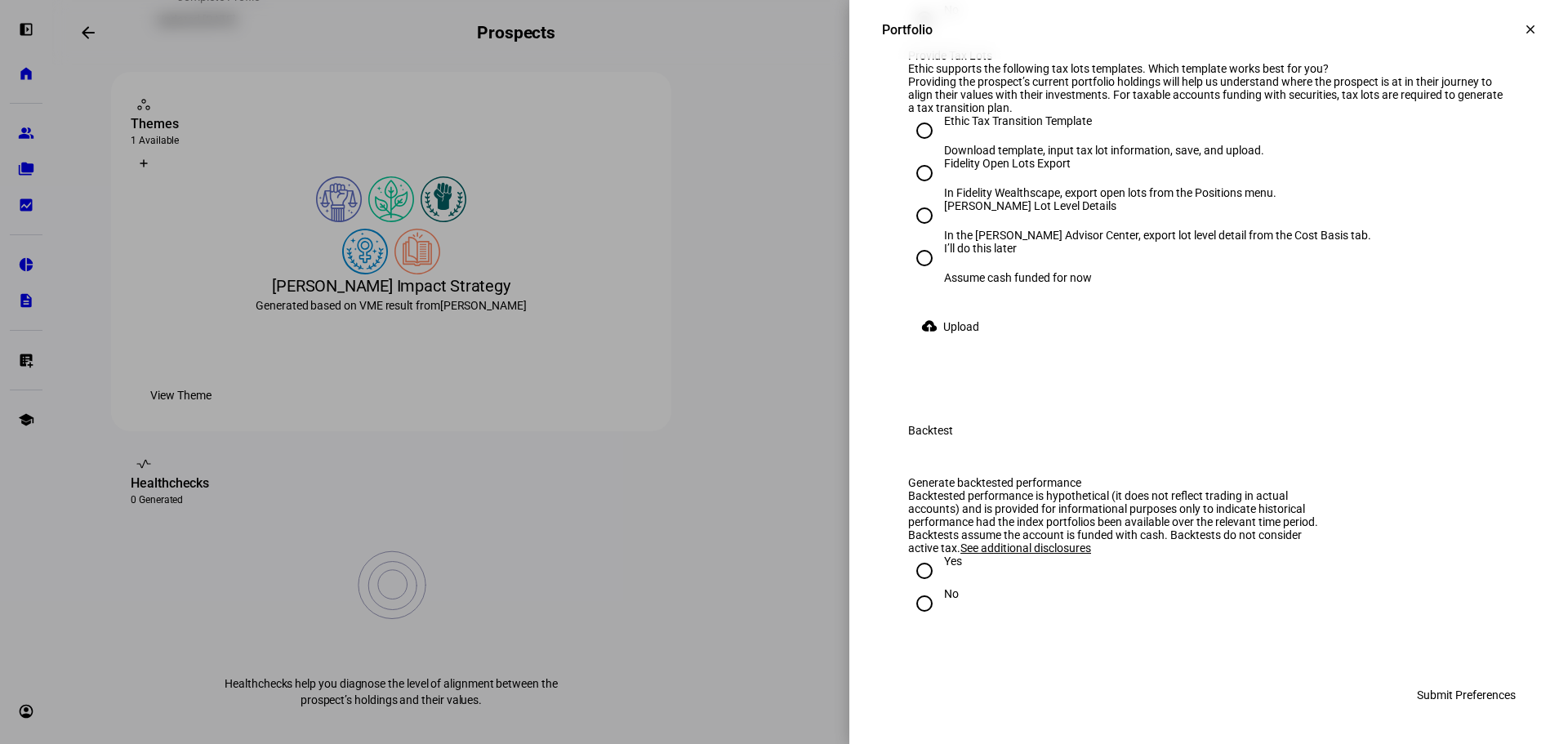
click at [908, 274] on input "I’ll do this later Assume cash funded for now" at bounding box center [924, 258] width 32 height 32
radio input "true"
click at [916, 569] on input "Yes" at bounding box center [924, 570] width 32 height 32
radio input "true"
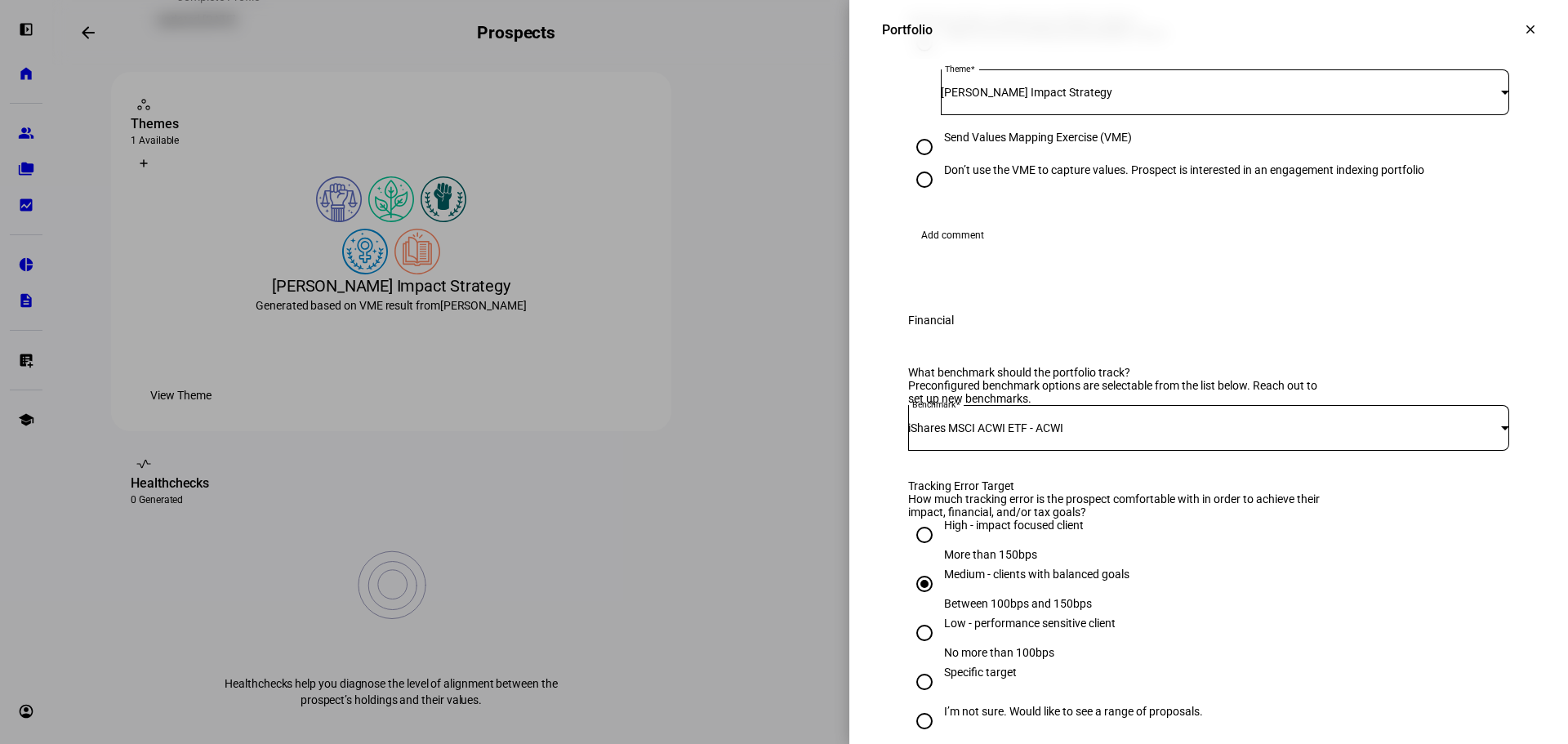
scroll to position [409, 0]
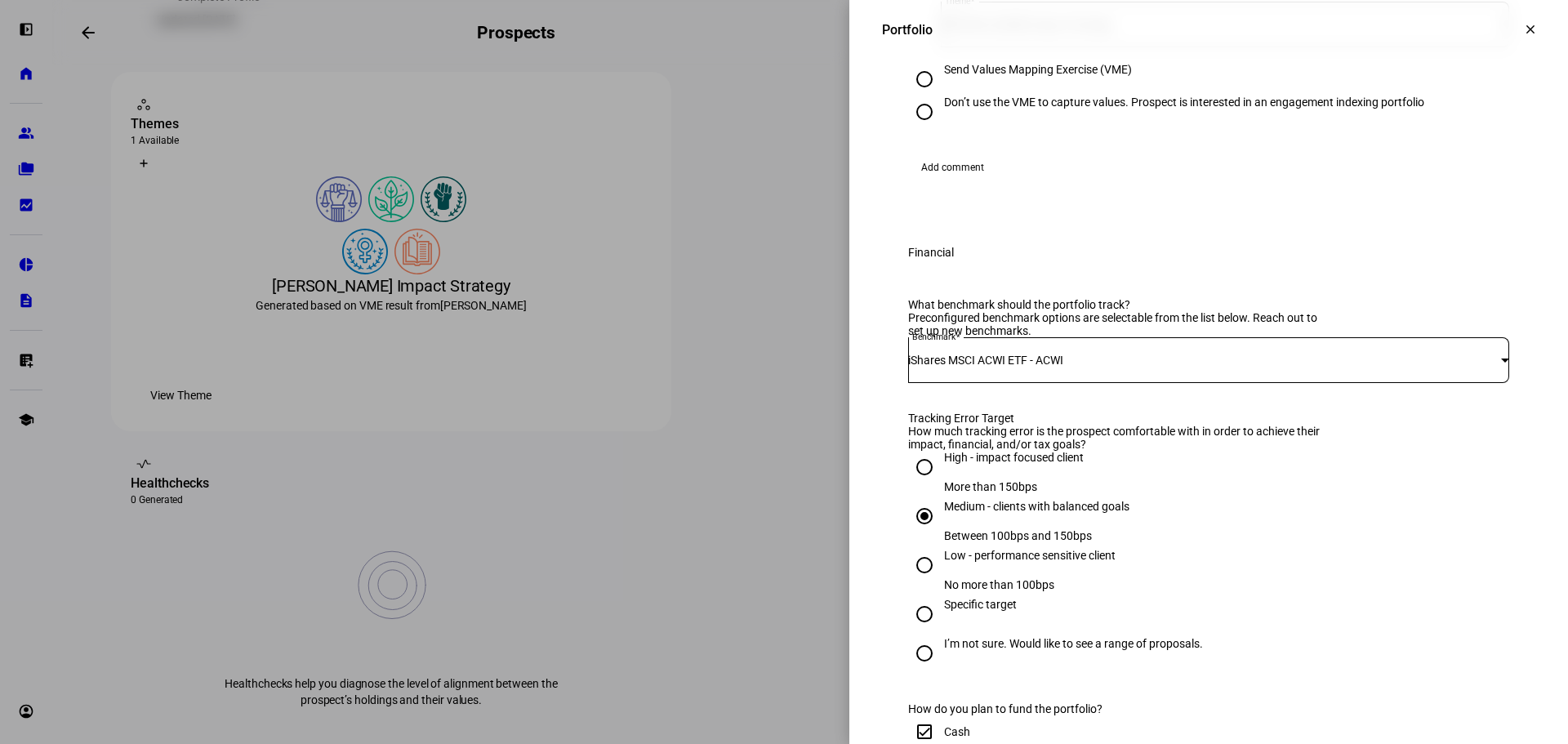
click at [1207, 31] on div "[PERSON_NAME] Impact Strategy" at bounding box center [1221, 24] width 560 height 13
click at [1194, 146] on mat-option "[PERSON_NAME] Impact Strategy" at bounding box center [1212, 149] width 567 height 39
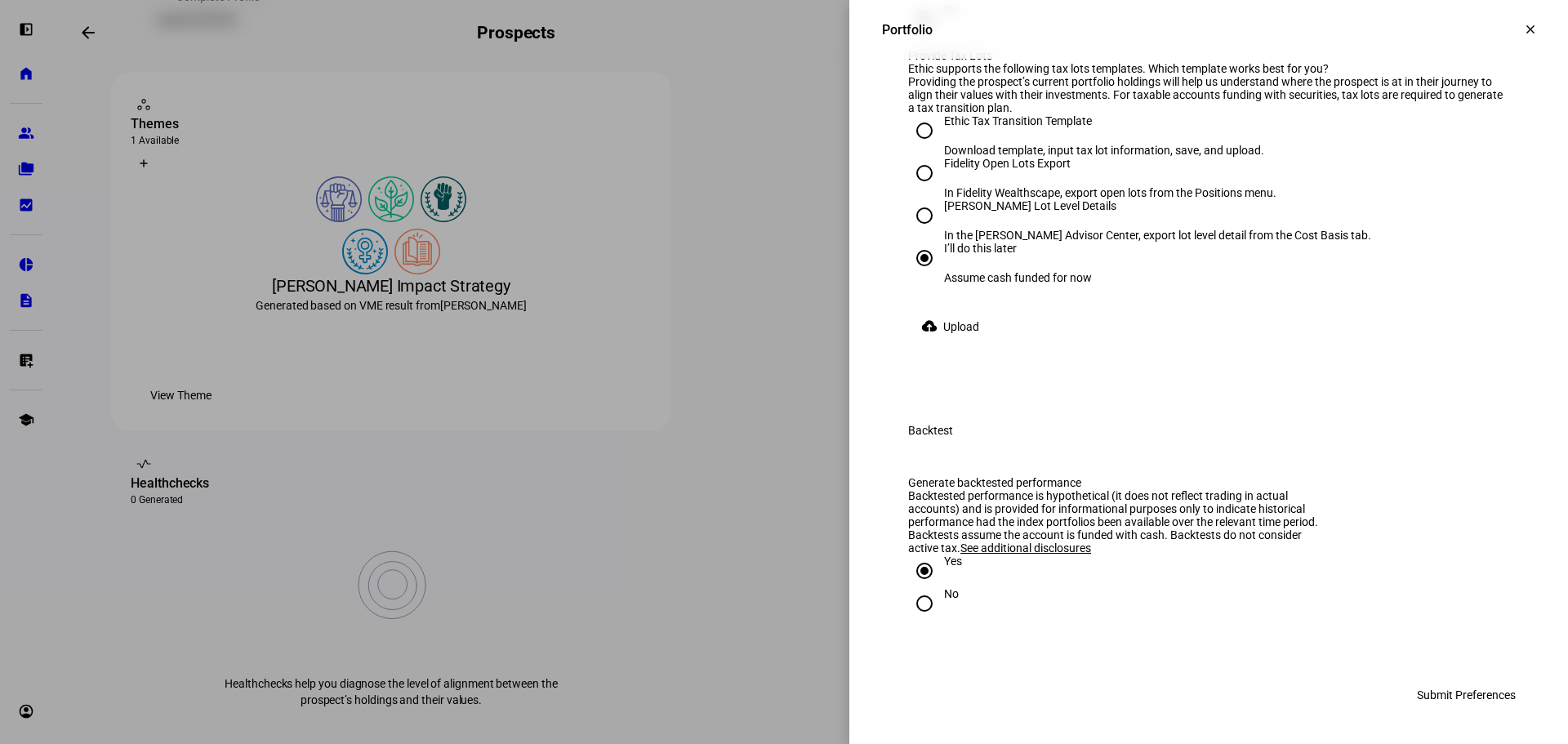
scroll to position [3042, 0]
click at [1455, 690] on span "Submit Preferences" at bounding box center [1466, 694] width 99 height 32
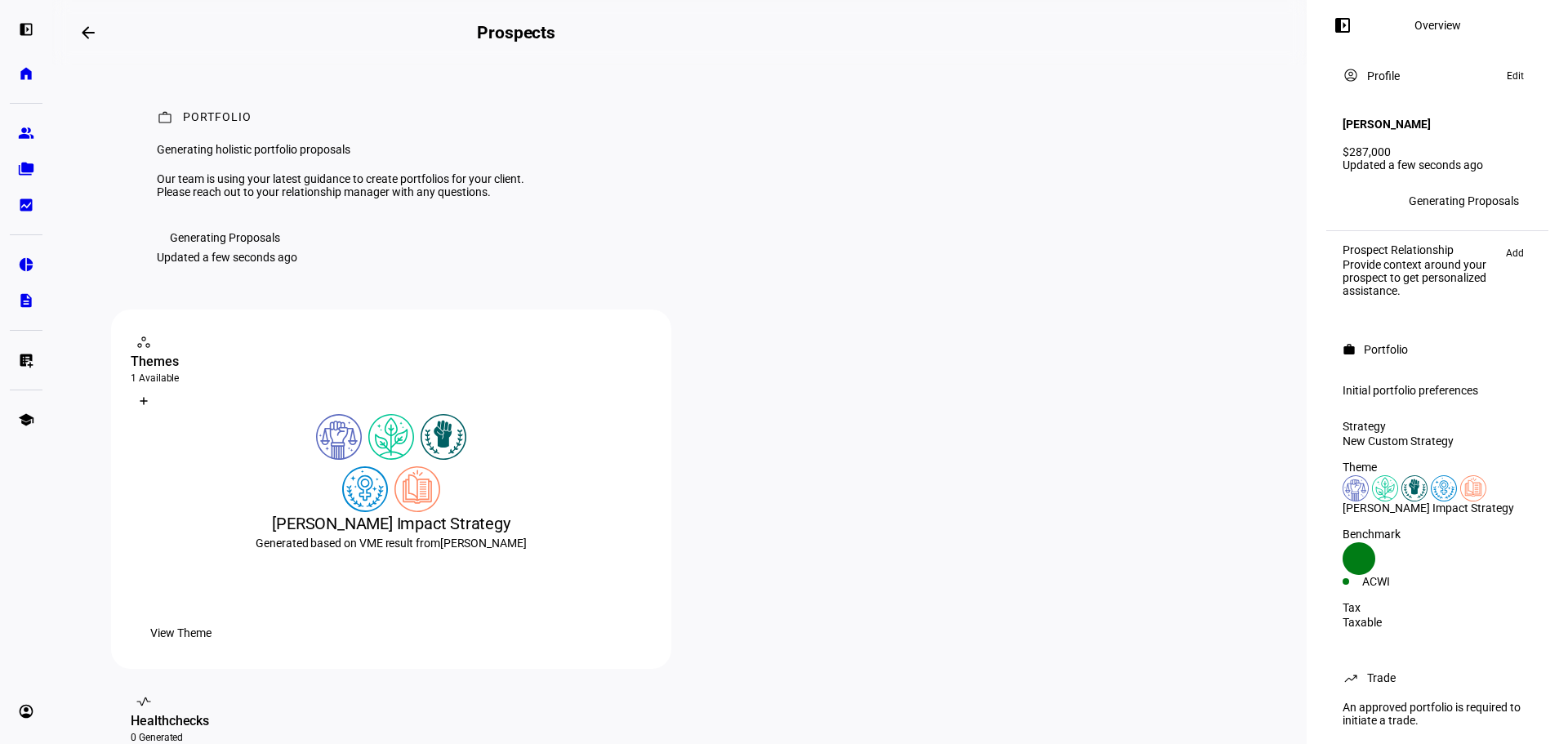
scroll to position [0, 0]
drag, startPoint x: 347, startPoint y: 356, endPoint x: 315, endPoint y: 356, distance: 32.0
click at [347, 311] on div "work Portfolio Generating holistic portfolio proposals Our team is using your l…" at bounding box center [680, 188] width 1137 height 245
